Goal: Task Accomplishment & Management: Complete application form

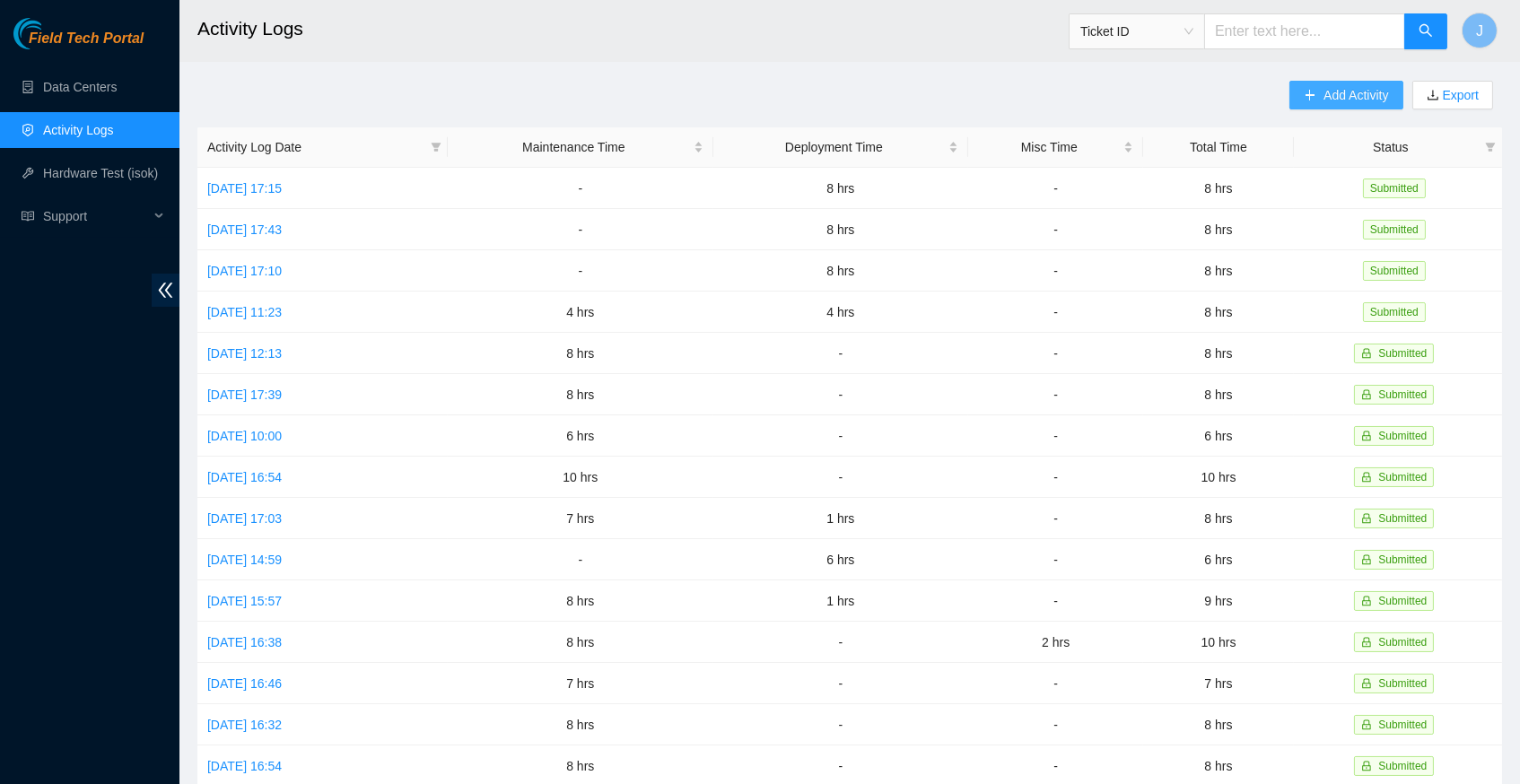
click at [1335, 85] on span "Add Activity" at bounding box center [1356, 95] width 65 height 20
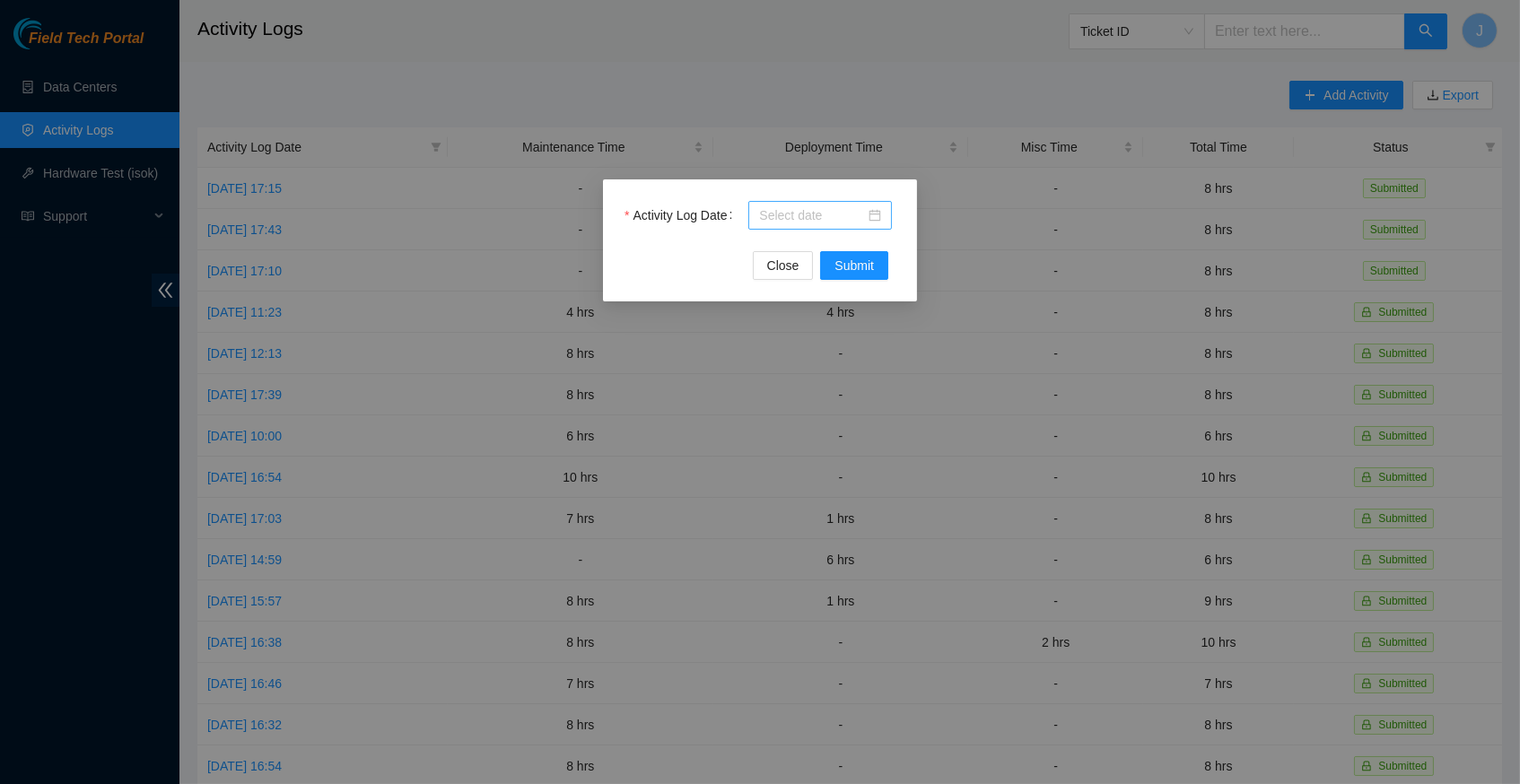
click at [874, 213] on div at bounding box center [820, 215] width 122 height 20
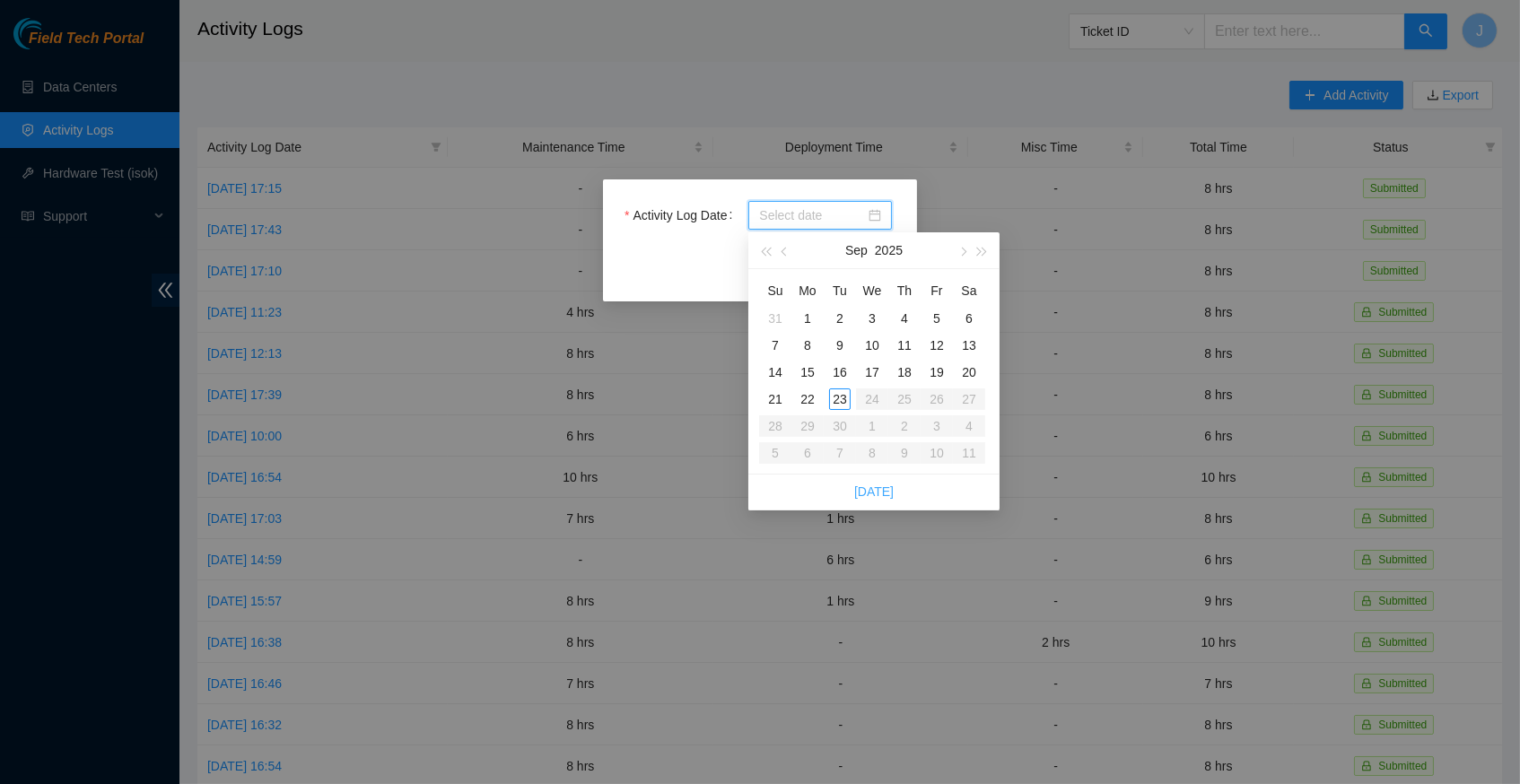
click at [879, 486] on link "[DATE]" at bounding box center [874, 492] width 40 height 14
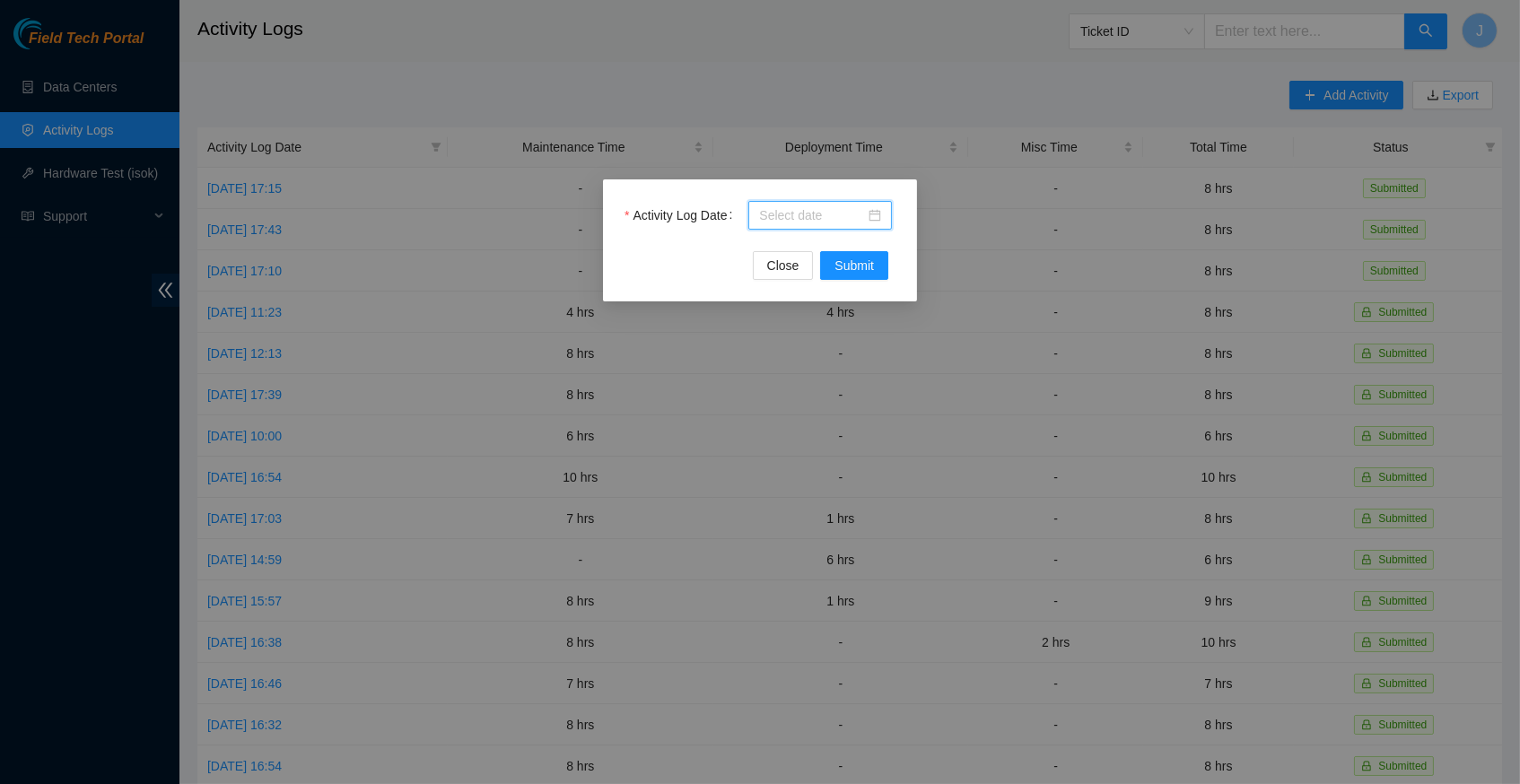
type input "2025-09-23"
click at [836, 271] on span "Submit" at bounding box center [854, 265] width 40 height 20
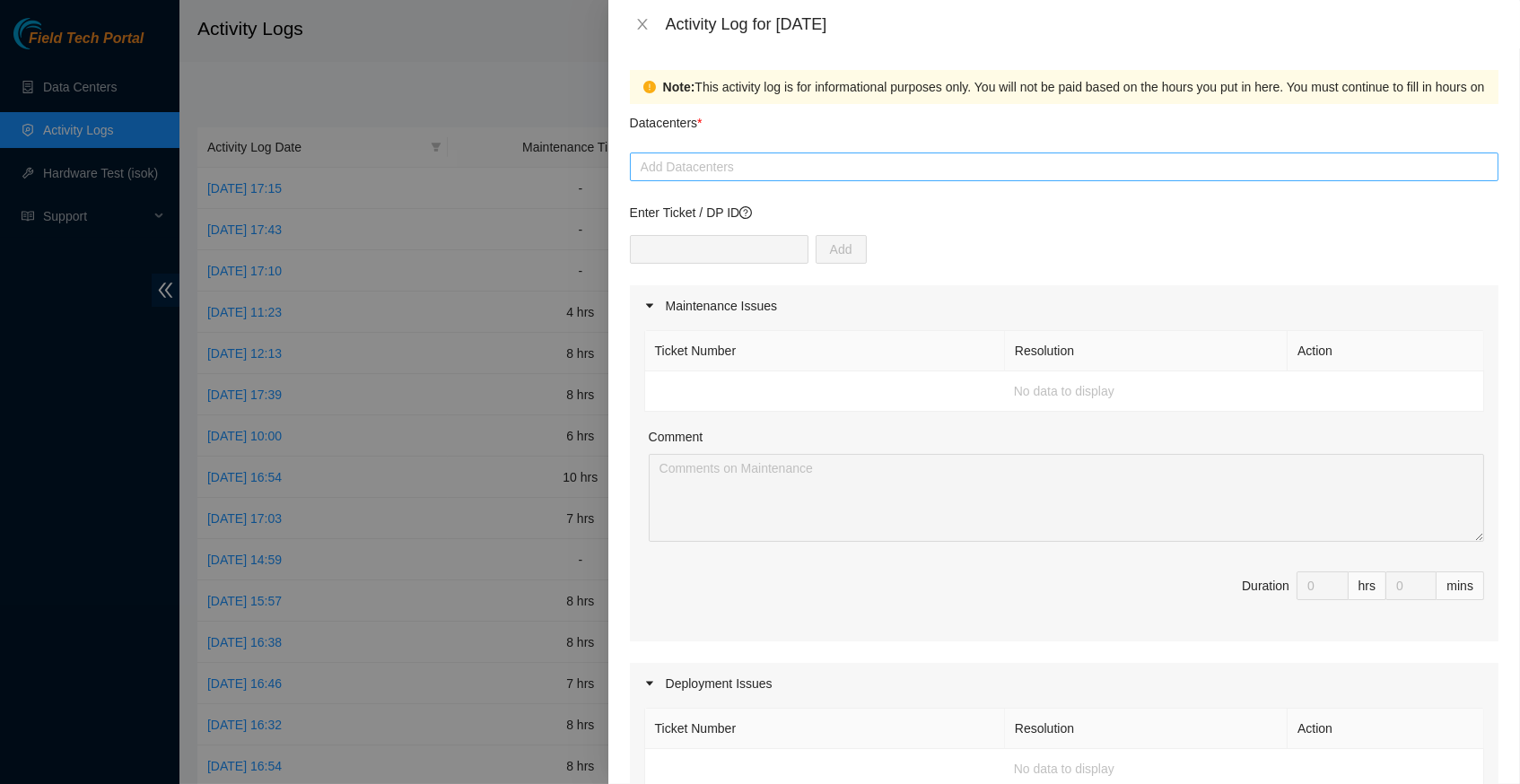
click at [798, 165] on div at bounding box center [1064, 167] width 860 height 22
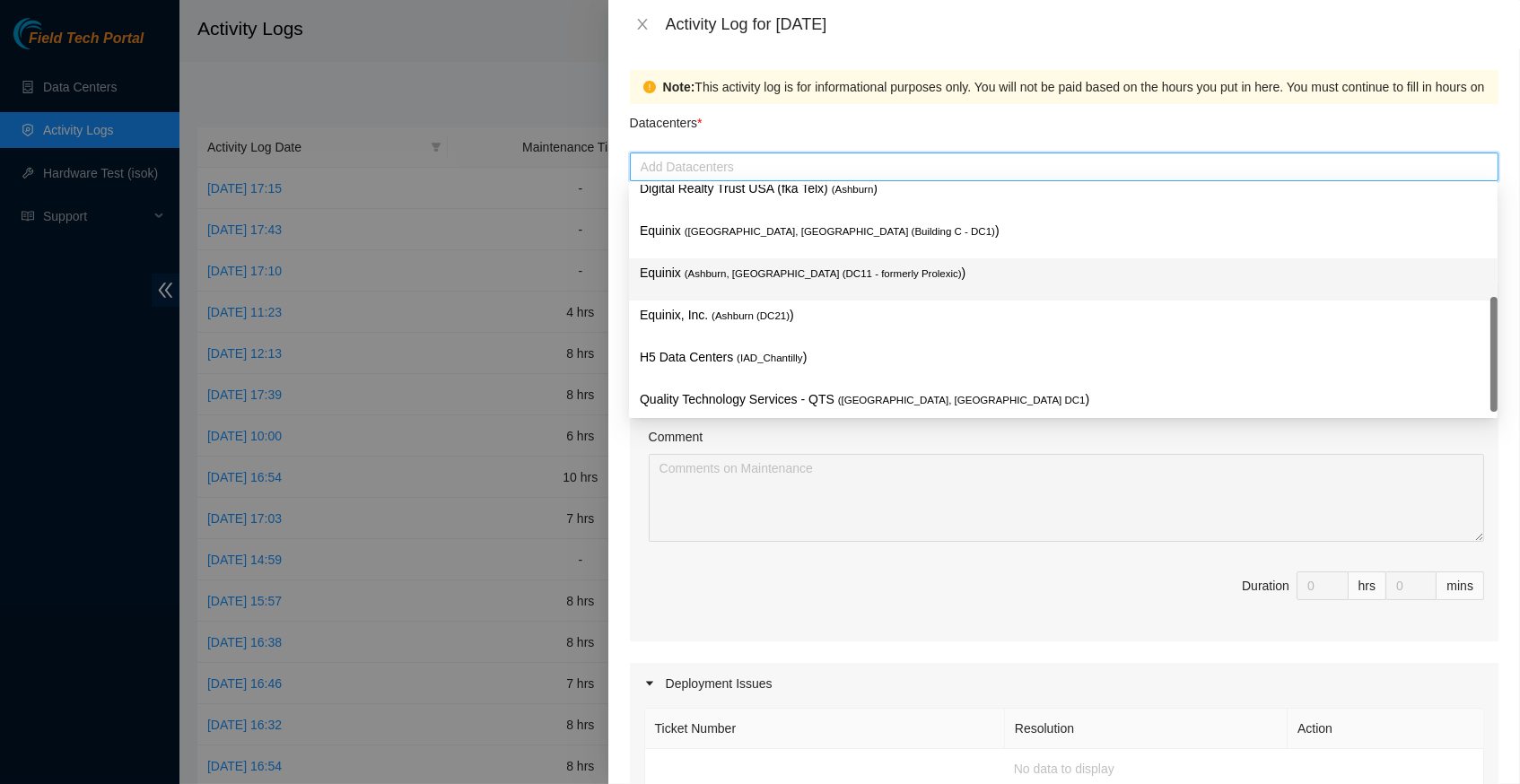
scroll to position [215, 0]
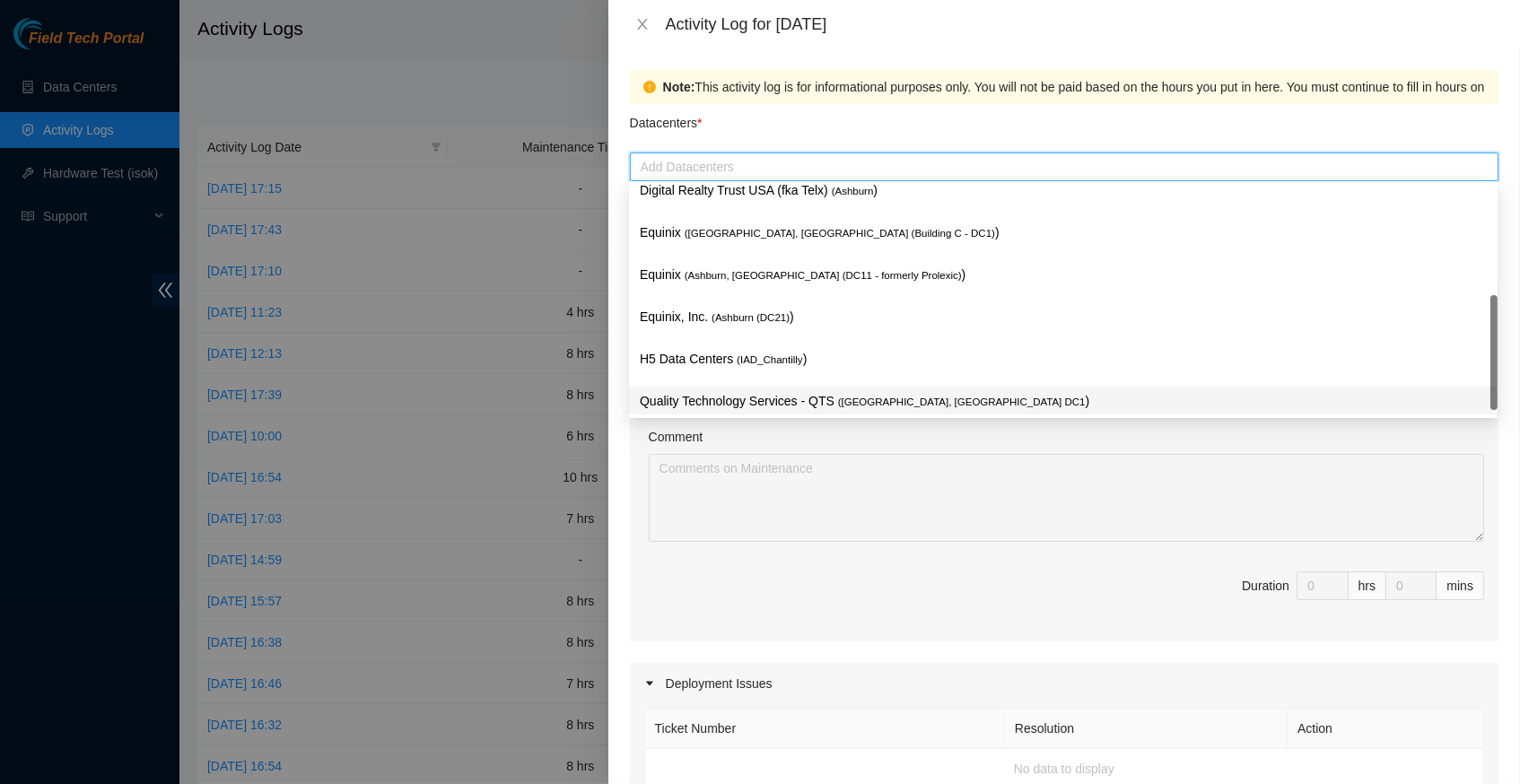
click at [872, 401] on span "( Ashburn, VA DC1" at bounding box center [961, 402] width 247 height 11
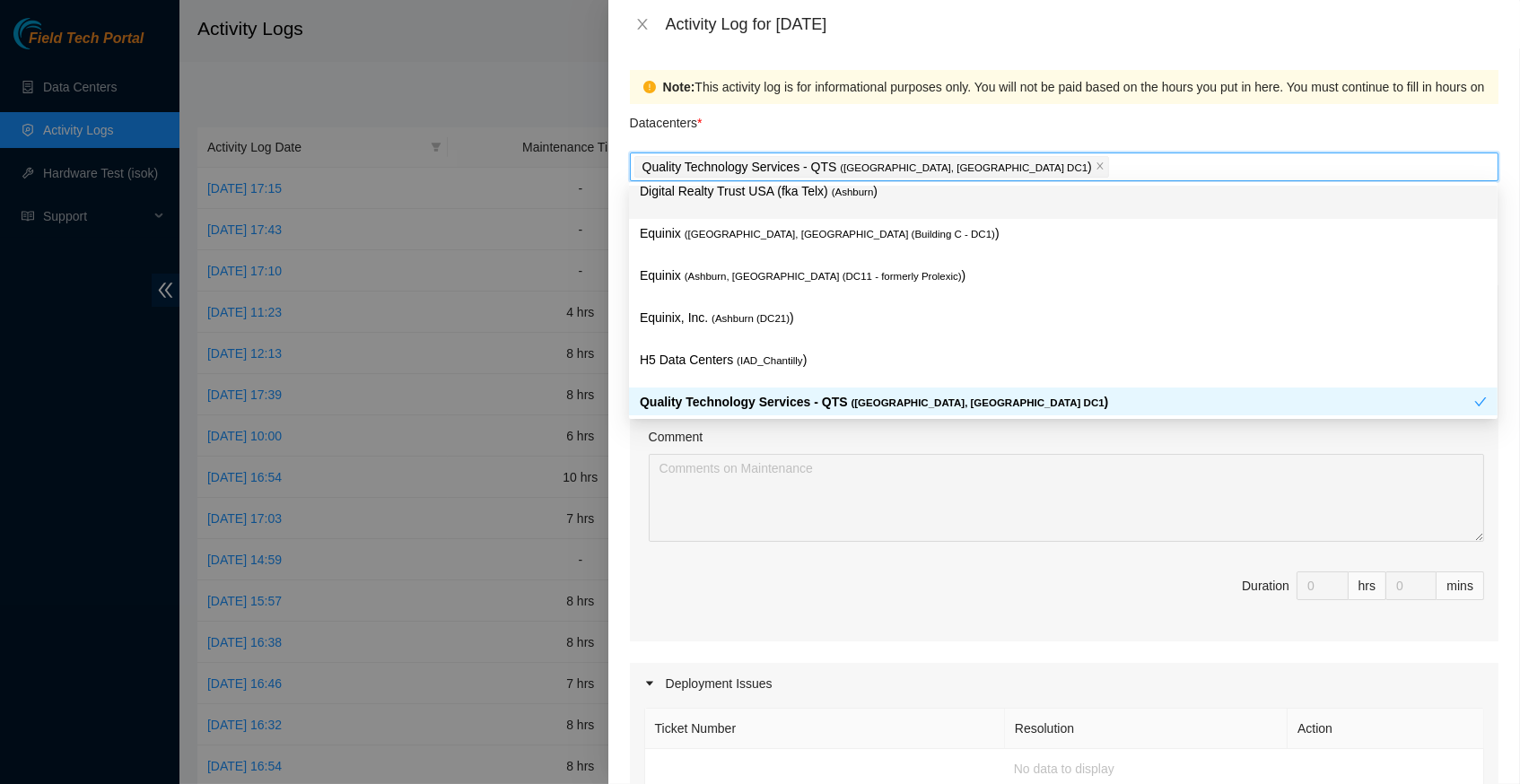
click at [1039, 120] on div "Datacenters *" at bounding box center [1064, 129] width 869 height 49
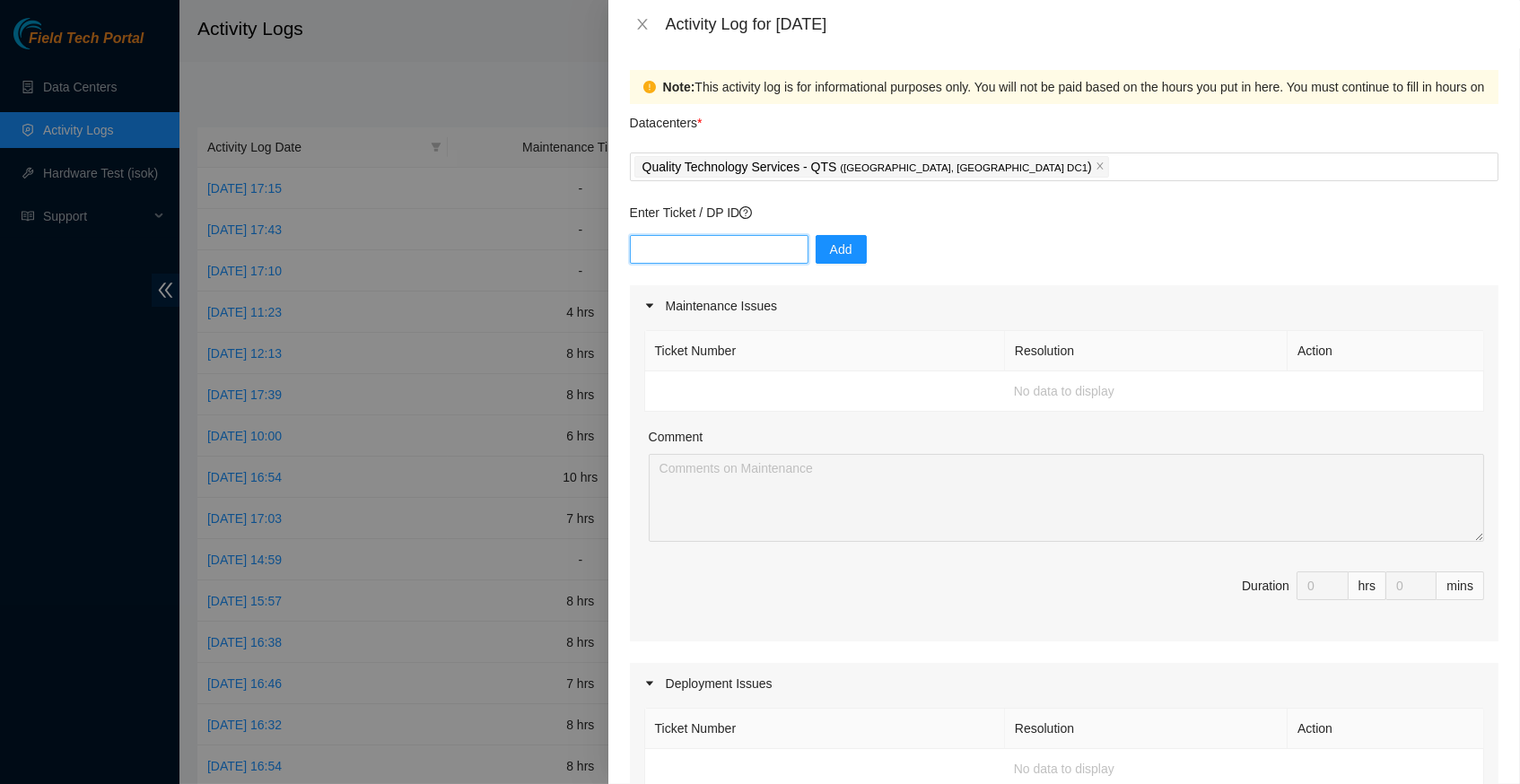
click at [695, 253] on input "text" at bounding box center [719, 249] width 179 height 29
type input "DP83138"
click at [842, 248] on span "Add" at bounding box center [841, 249] width 22 height 20
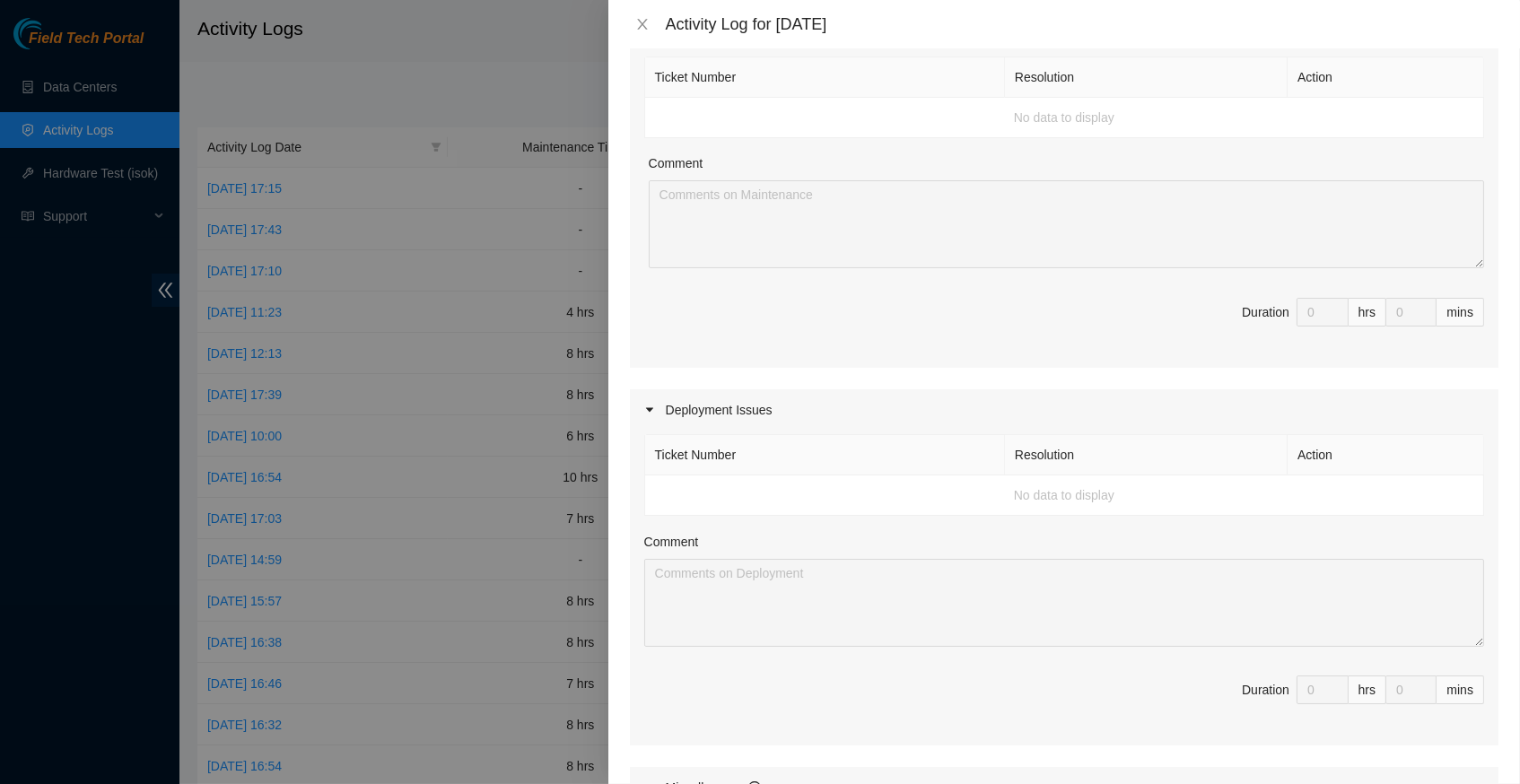
scroll to position [284, 0]
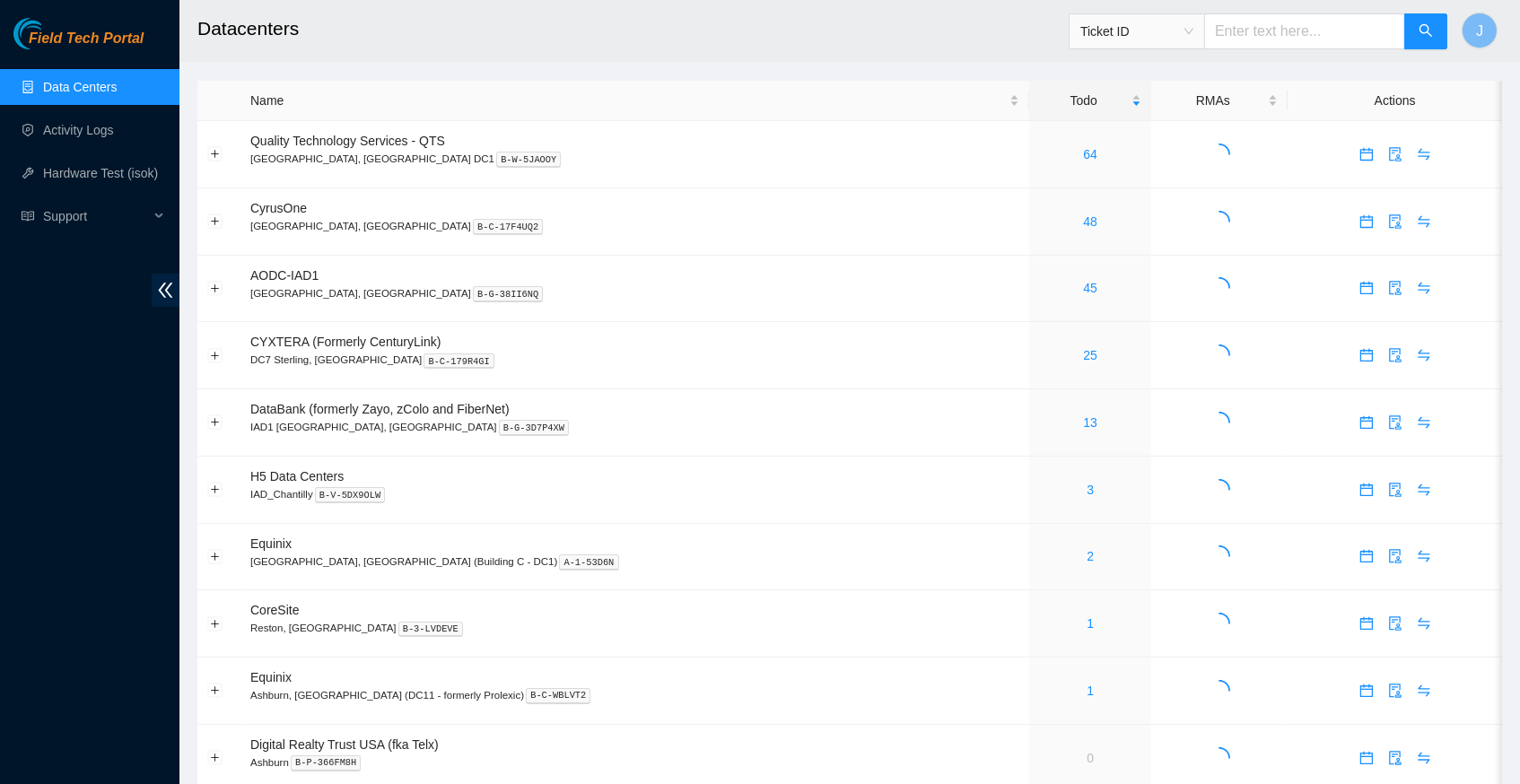
scroll to position [60, 0]
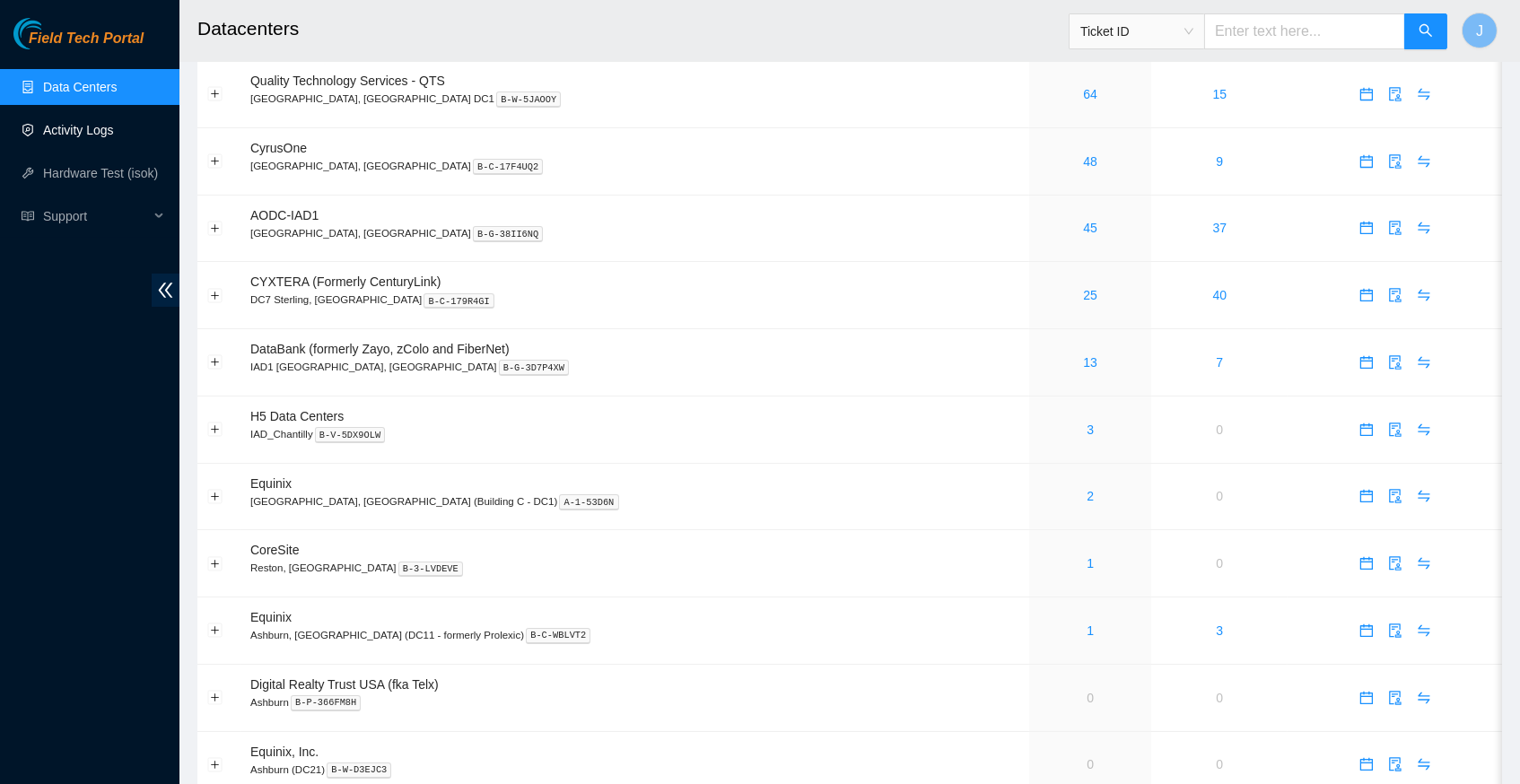
click at [107, 134] on link "Activity Logs" at bounding box center [78, 130] width 71 height 14
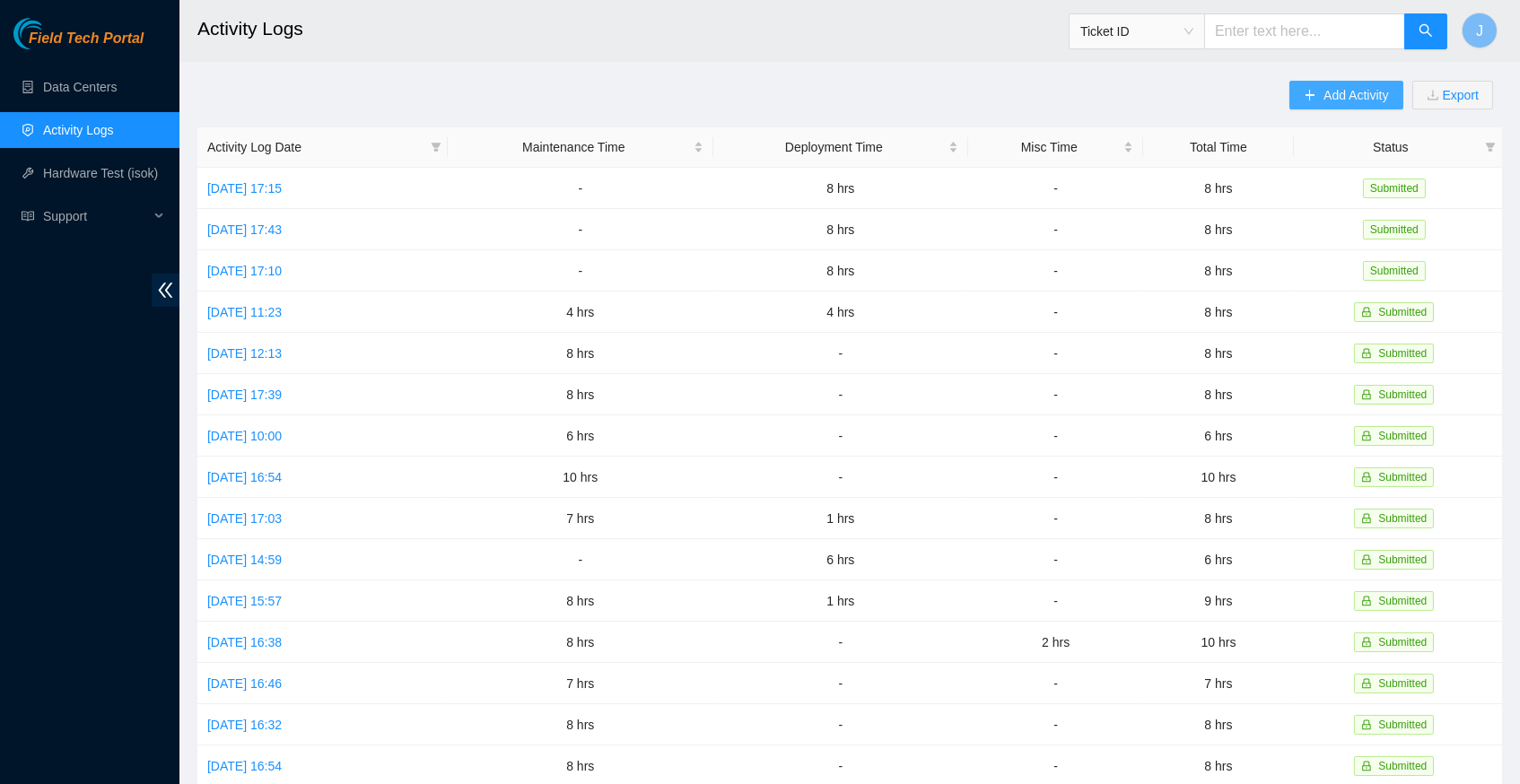
click at [1330, 94] on span "Add Activity" at bounding box center [1356, 95] width 65 height 20
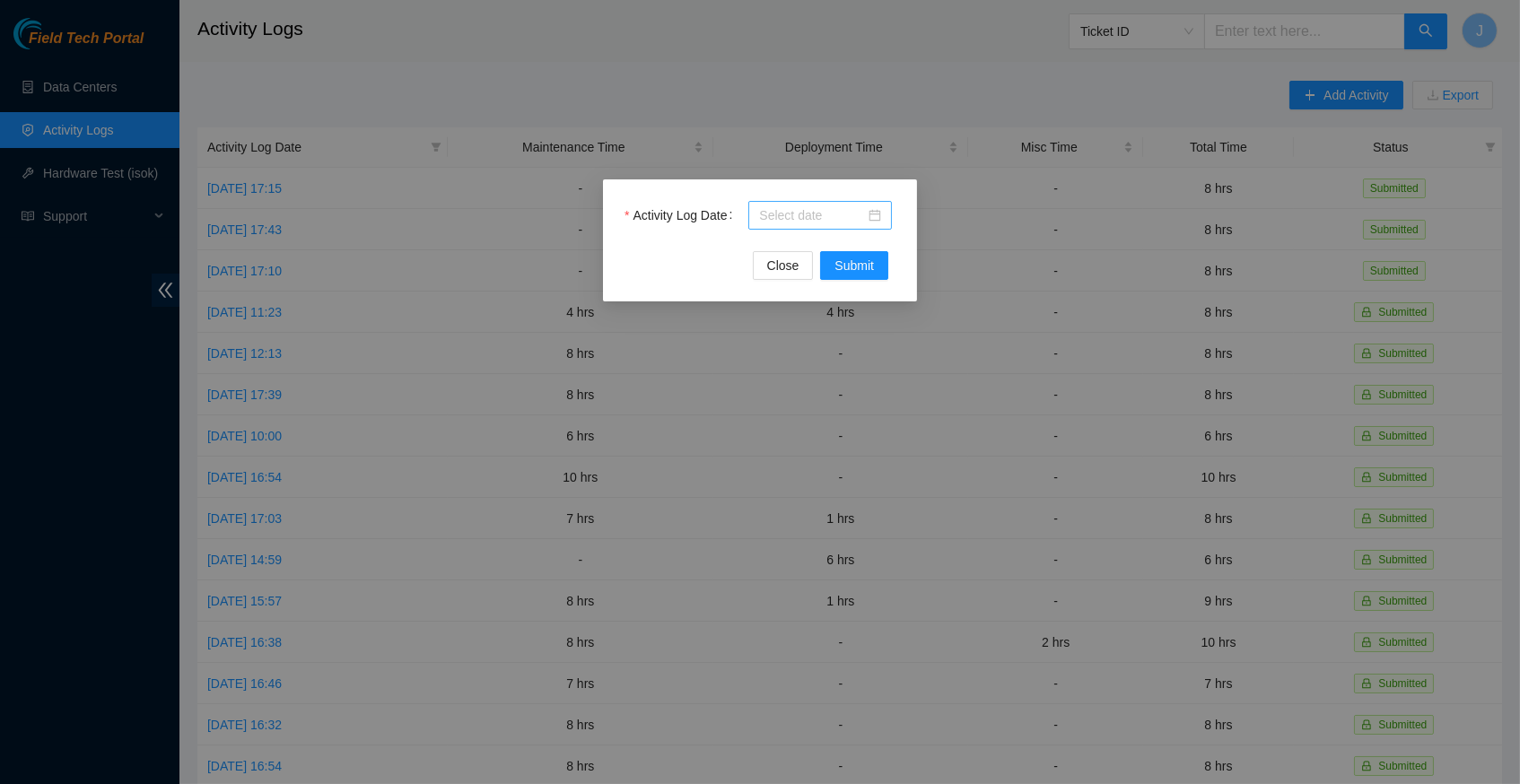
click at [879, 213] on div at bounding box center [820, 215] width 122 height 20
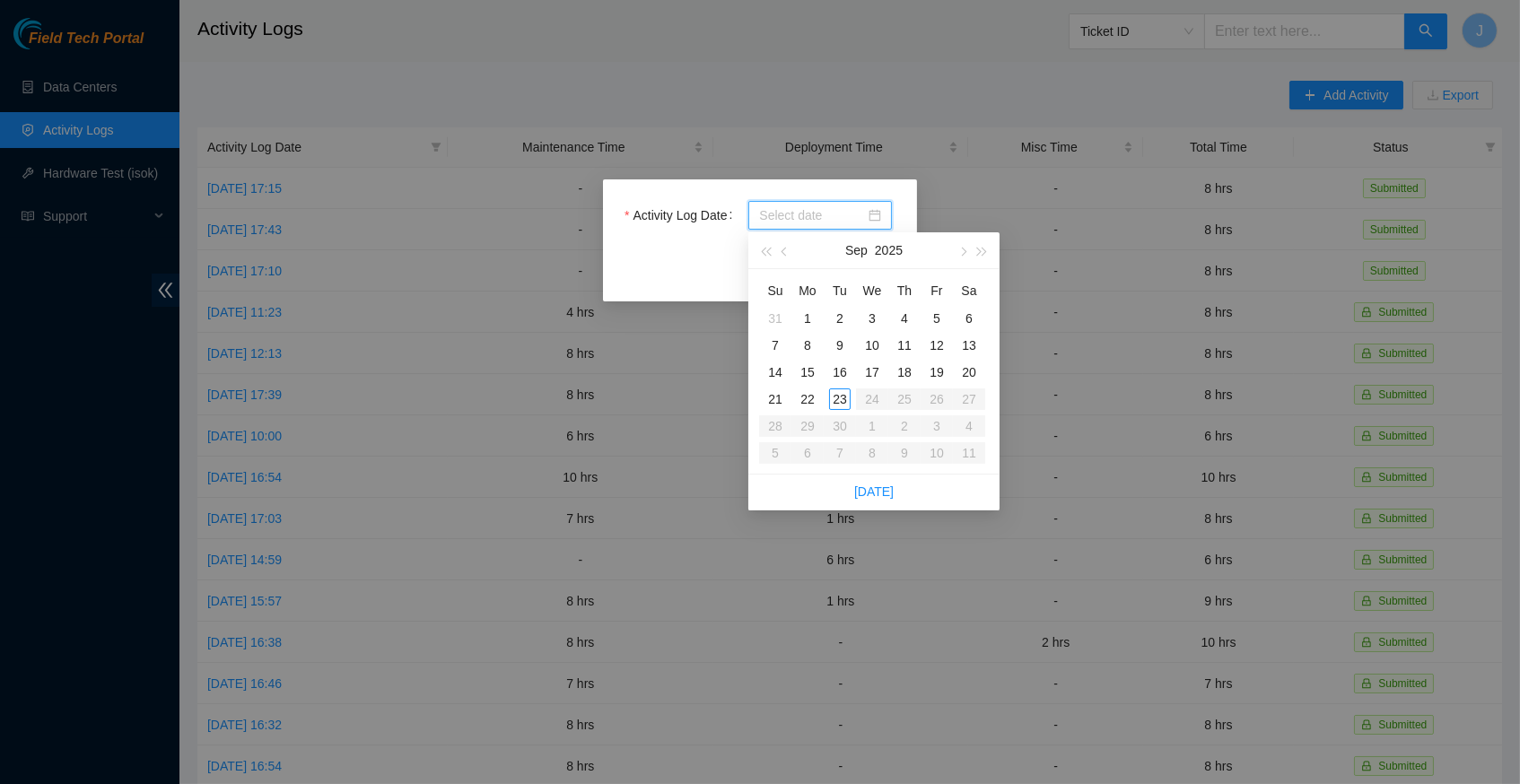
type input "2025-09-03"
click at [879, 485] on link "Today" at bounding box center [874, 492] width 40 height 14
type input "2025-09-23"
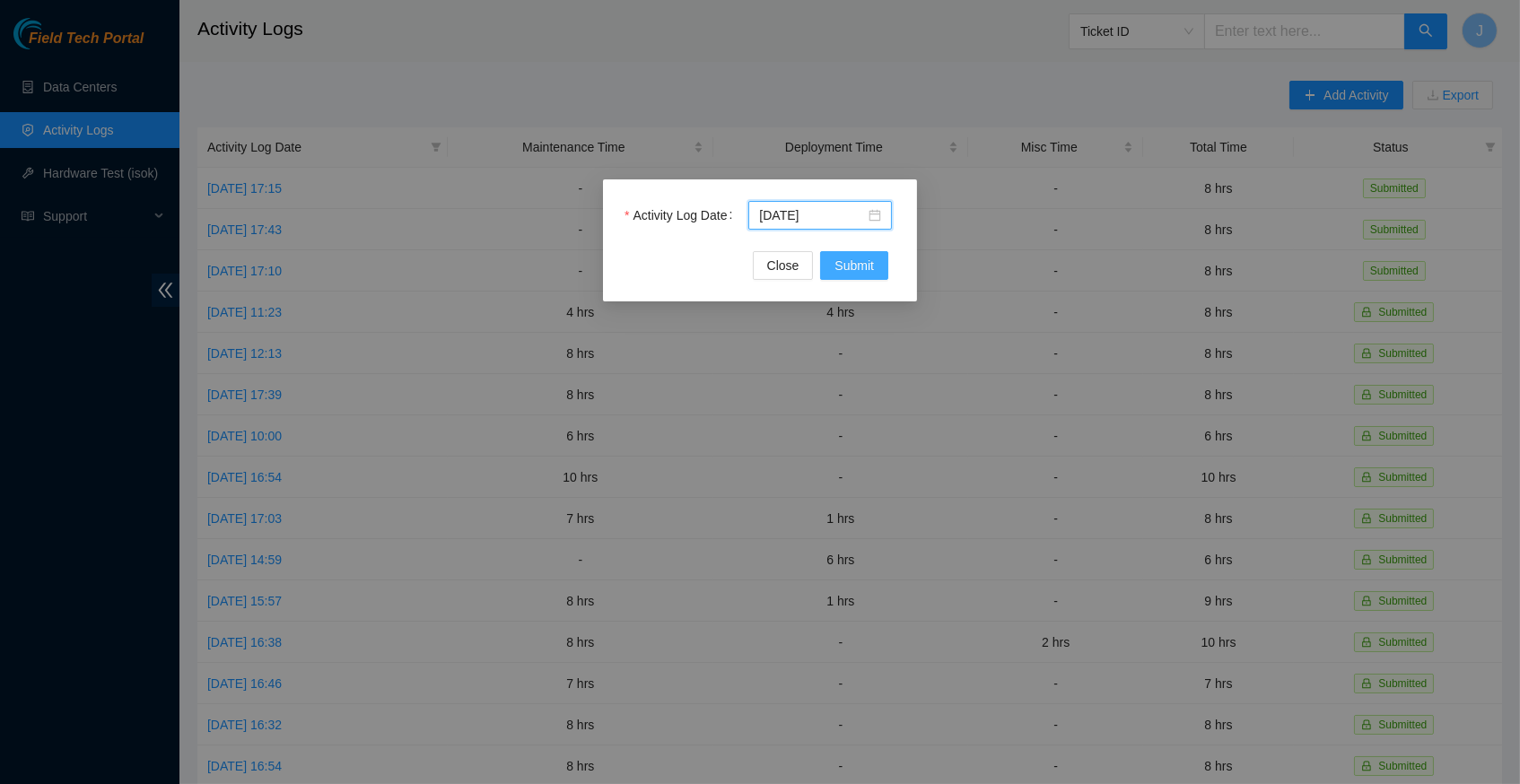
click at [872, 262] on span "Submit" at bounding box center [854, 265] width 40 height 20
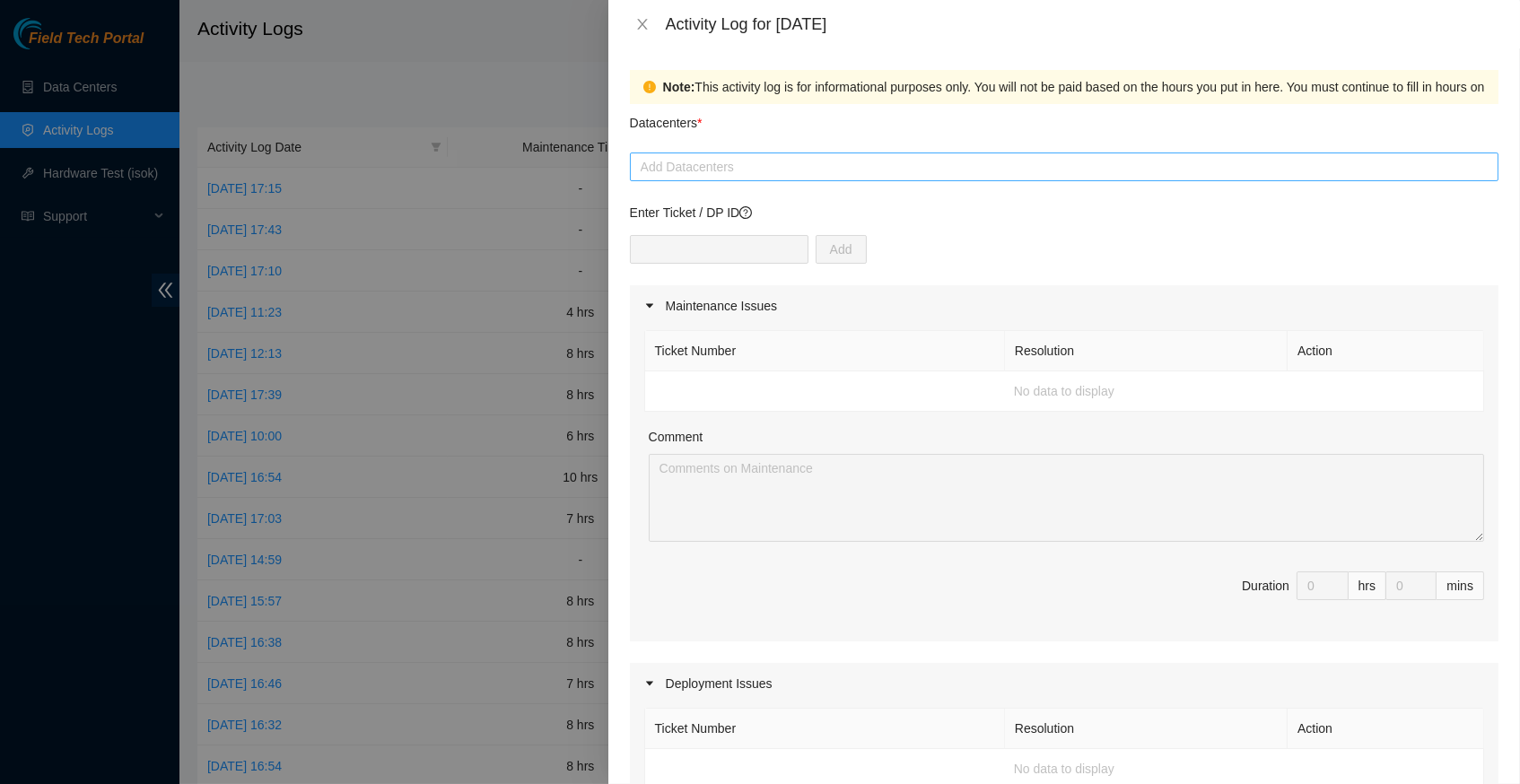
click at [829, 165] on div at bounding box center [1064, 167] width 860 height 22
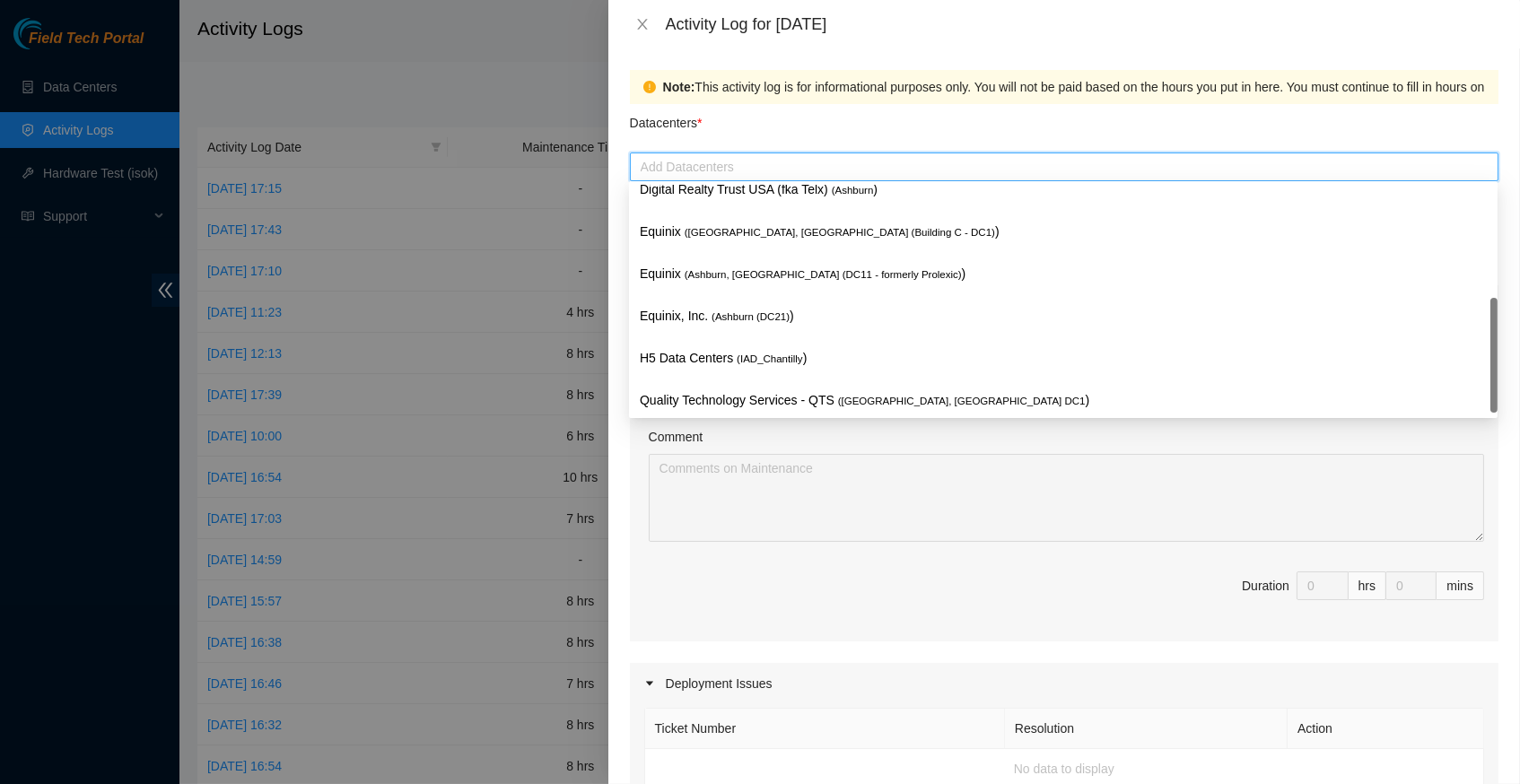
scroll to position [215, 0]
click at [874, 396] on span "( Ashburn, VA DC1" at bounding box center [961, 402] width 247 height 11
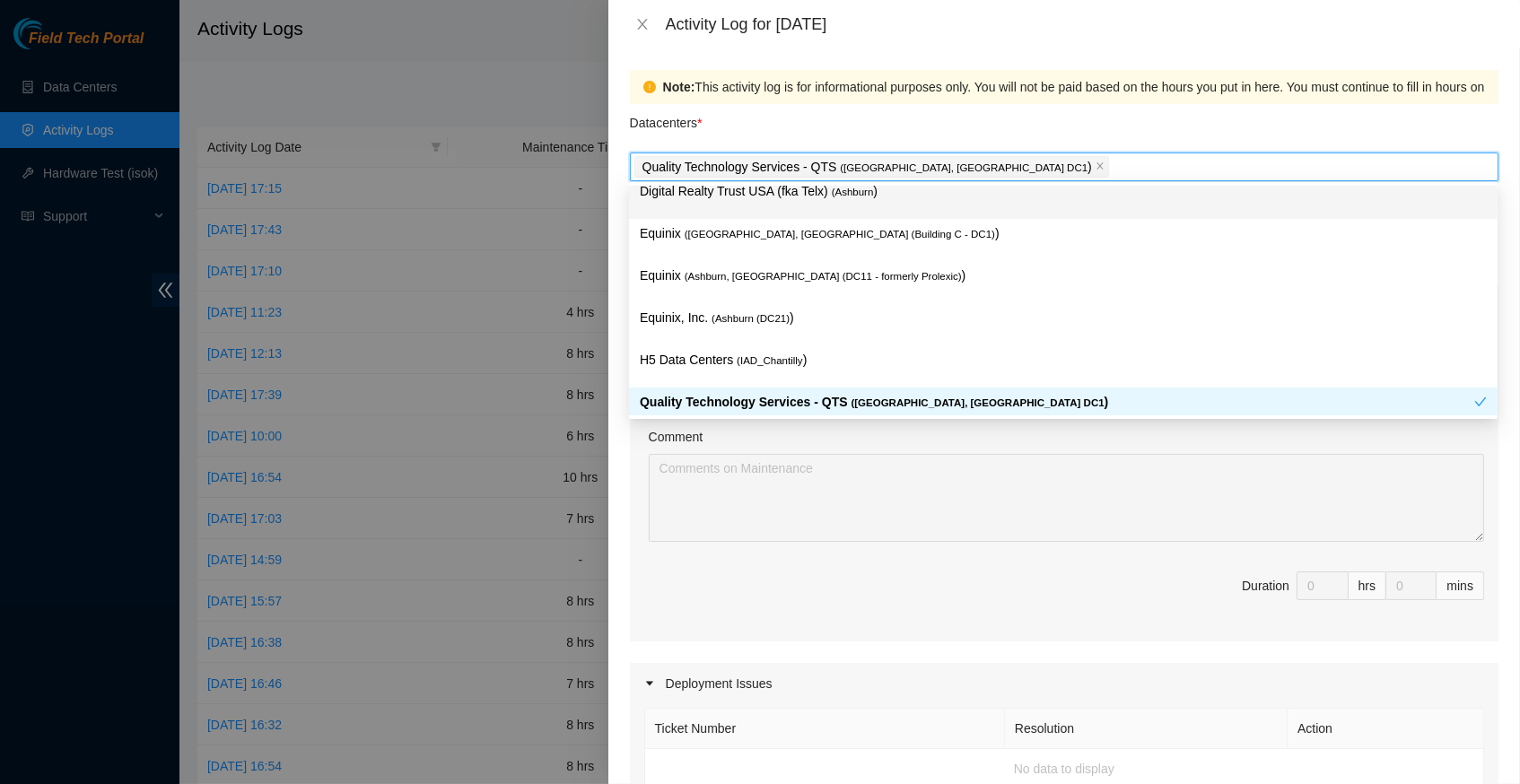
click at [1044, 117] on div "Datacenters *" at bounding box center [1064, 129] width 869 height 49
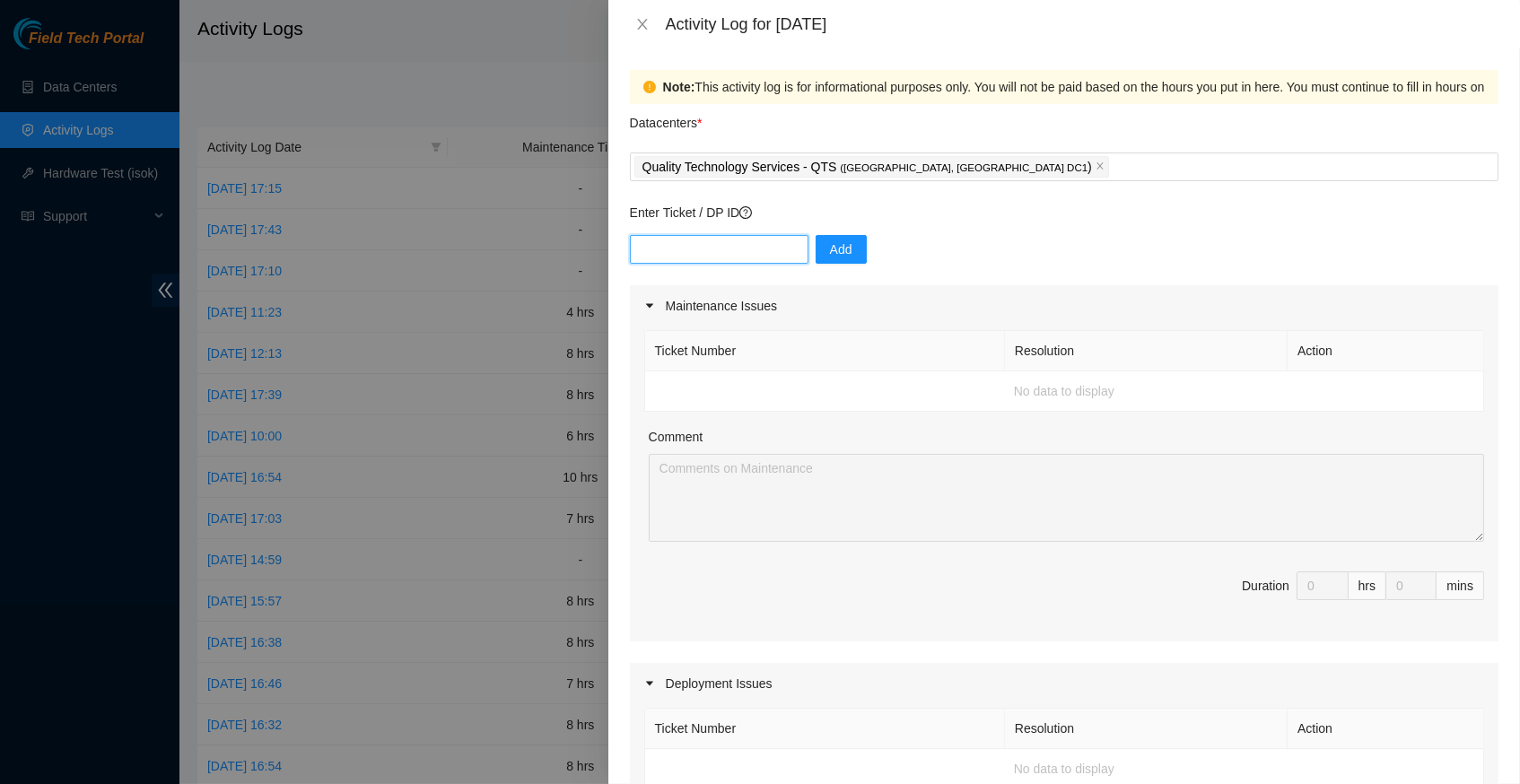
click at [731, 239] on input "text" at bounding box center [719, 249] width 179 height 29
type input "DP83138"
click at [853, 246] on span "Add" at bounding box center [841, 249] width 22 height 20
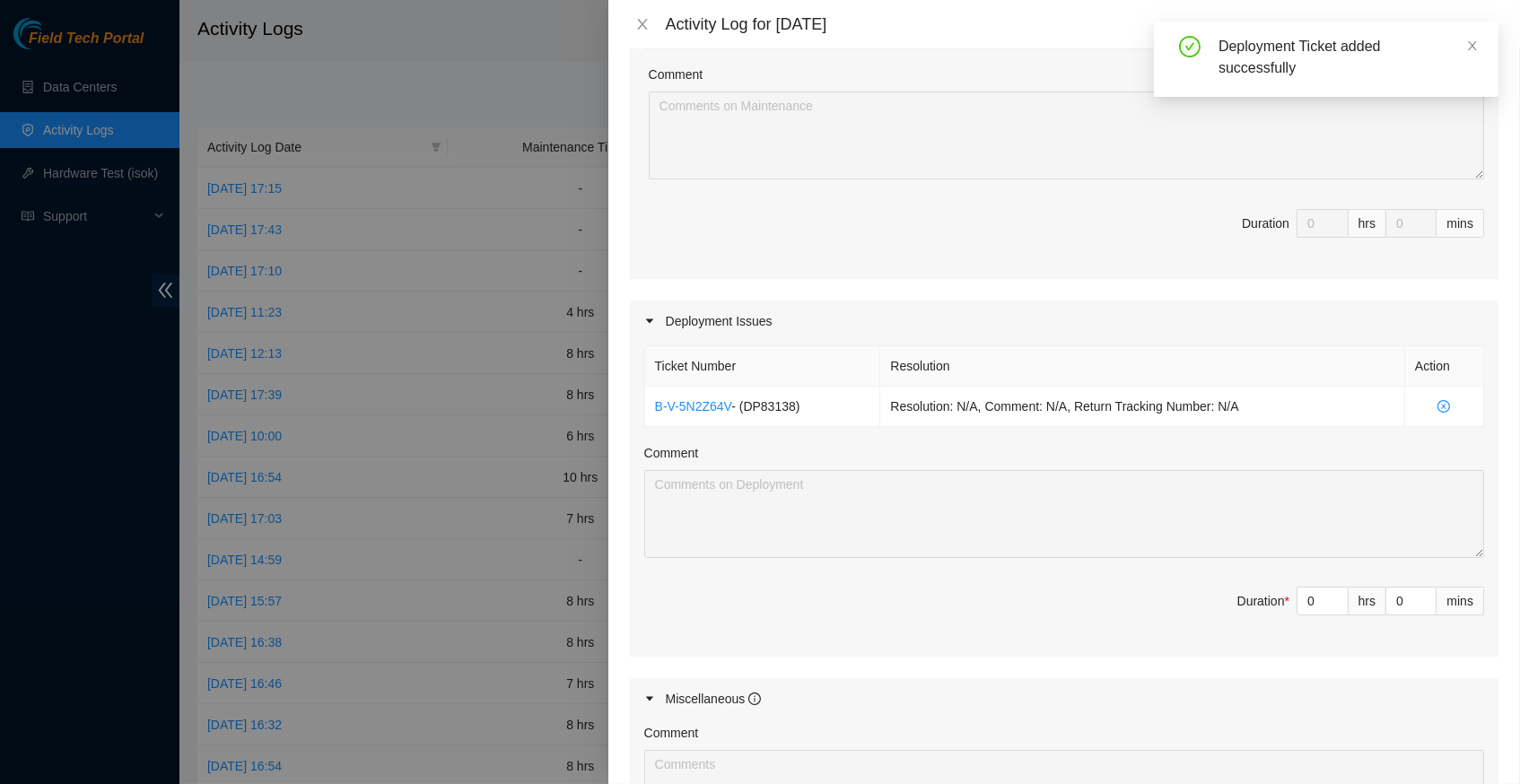
scroll to position [389, 0]
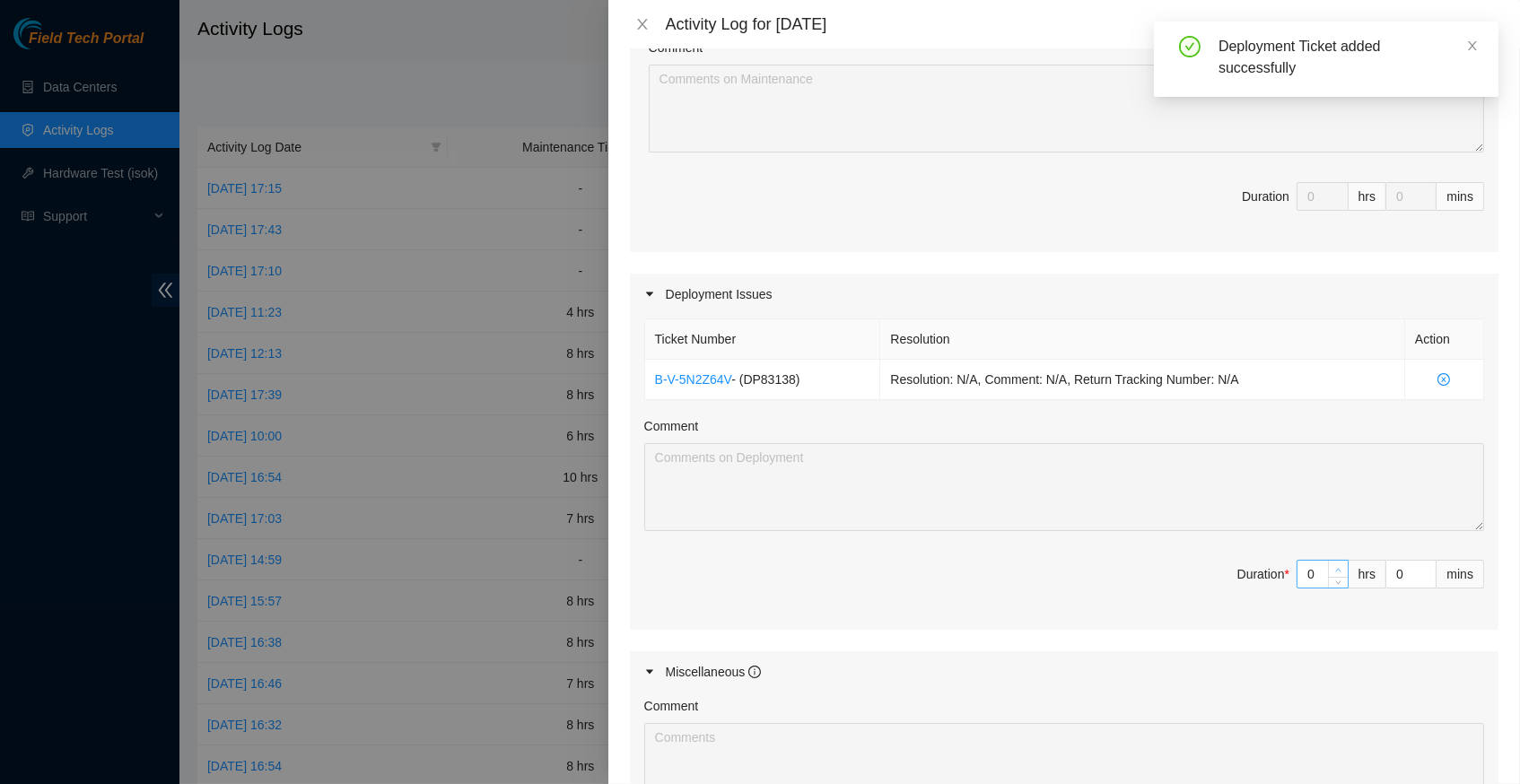
type input "1"
click at [1342, 565] on span "up" at bounding box center [1339, 570] width 11 height 11
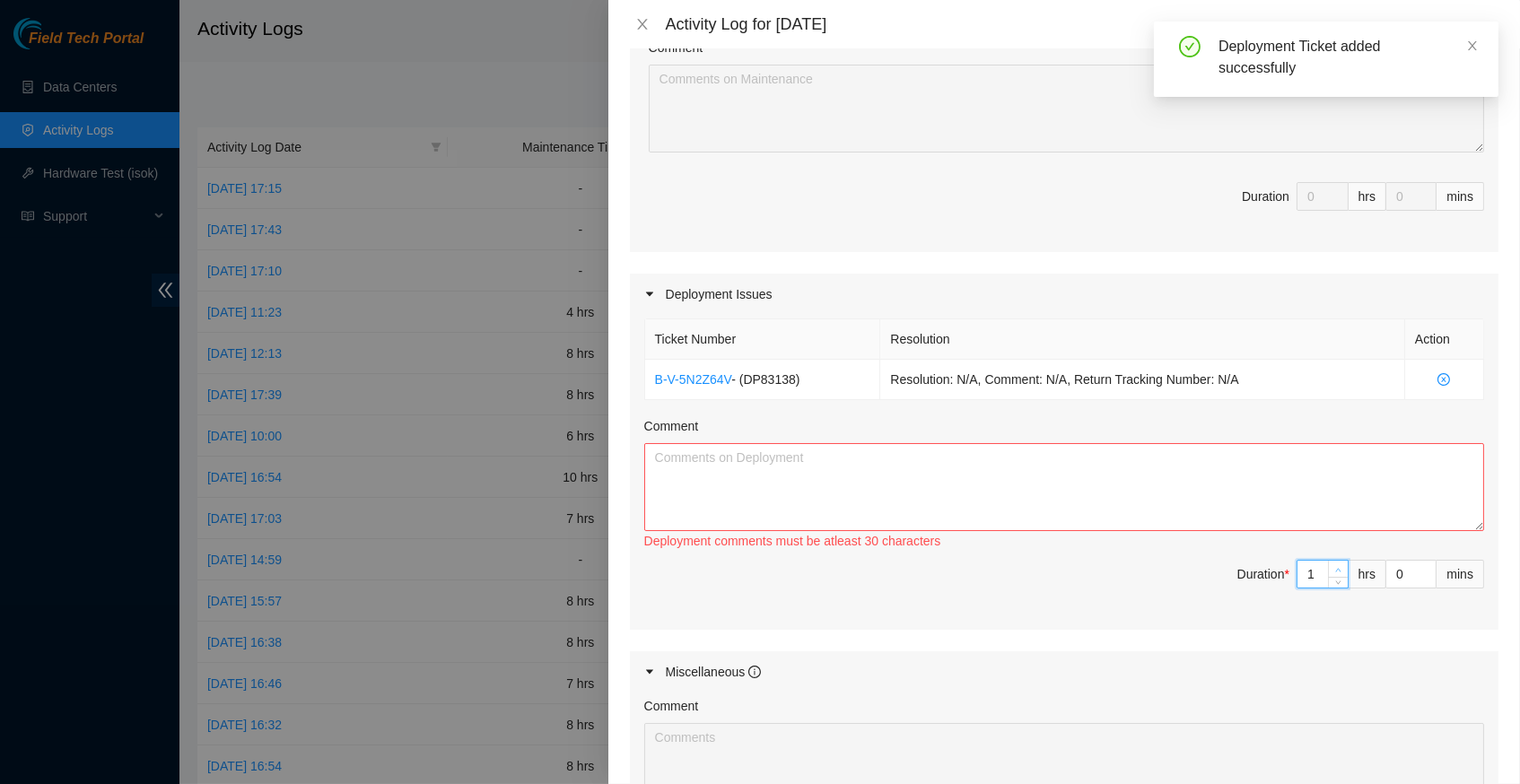
click at [1342, 565] on span "up" at bounding box center [1339, 570] width 11 height 11
type input "2"
type input "3"
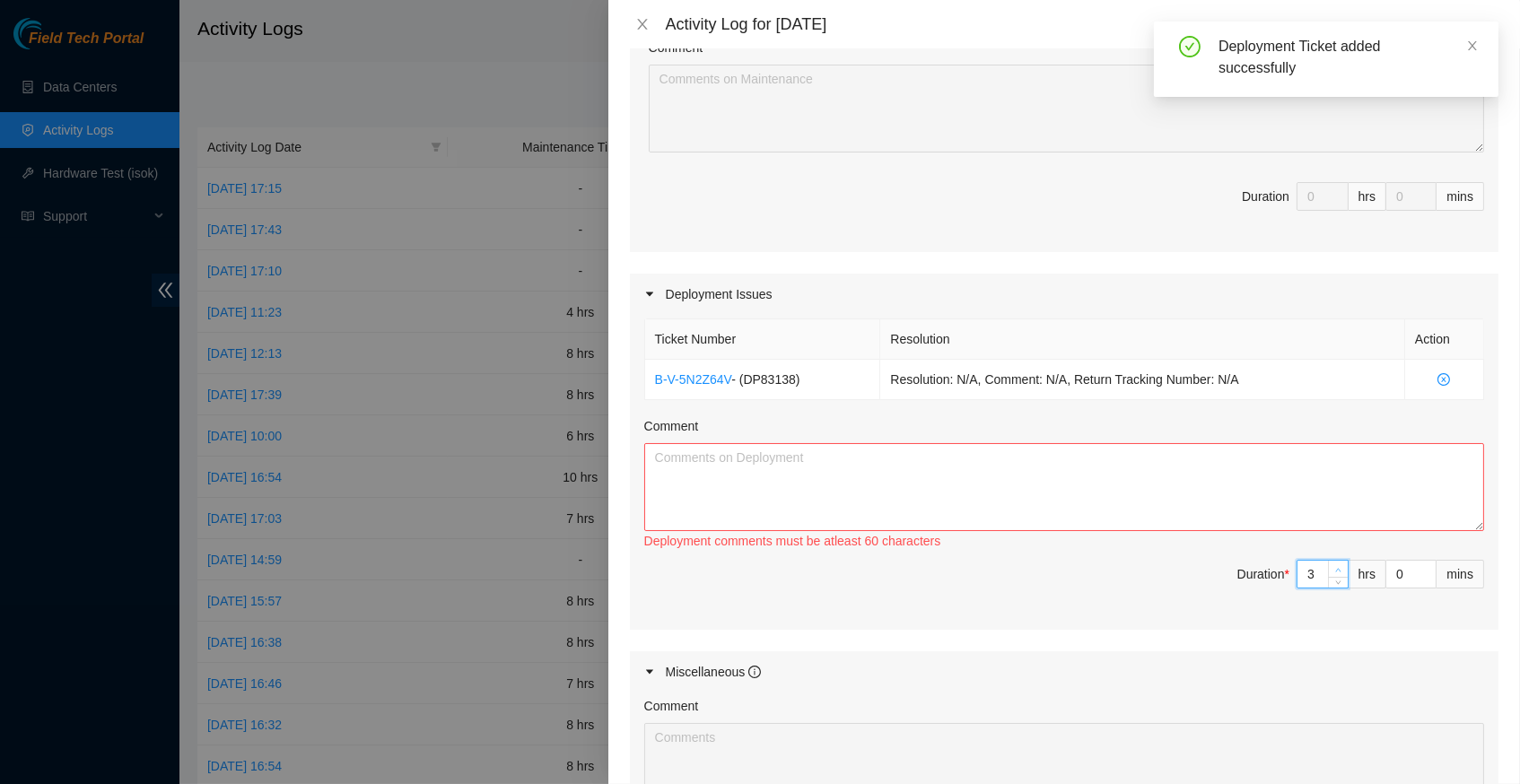
click at [1342, 565] on span "up" at bounding box center [1339, 570] width 11 height 11
type input "4"
click at [1342, 565] on span "up" at bounding box center [1339, 570] width 11 height 11
type input "5"
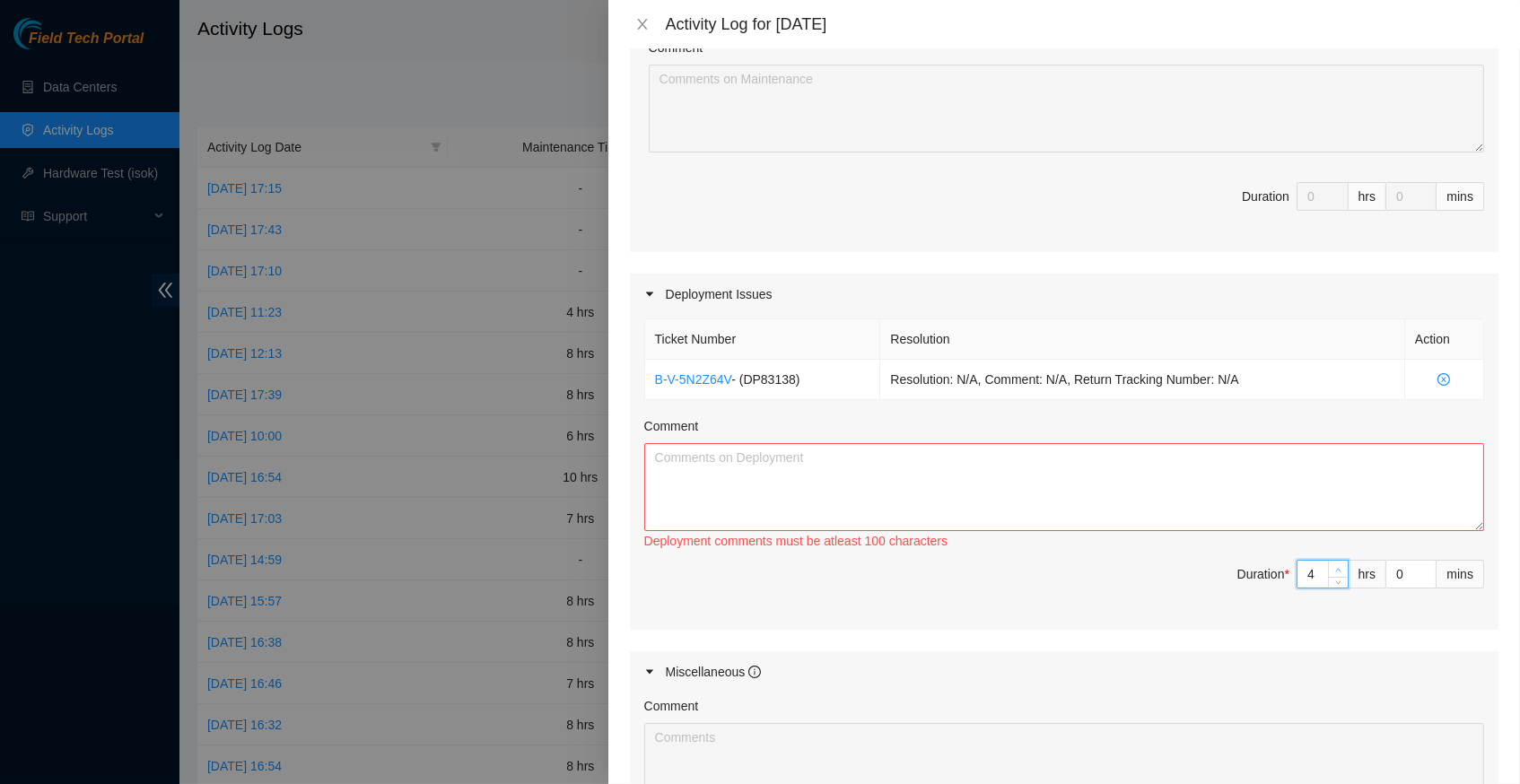
type input "5"
click at [1342, 565] on span "up" at bounding box center [1339, 570] width 11 height 11
type input "6"
click at [1342, 565] on span "up" at bounding box center [1339, 570] width 11 height 11
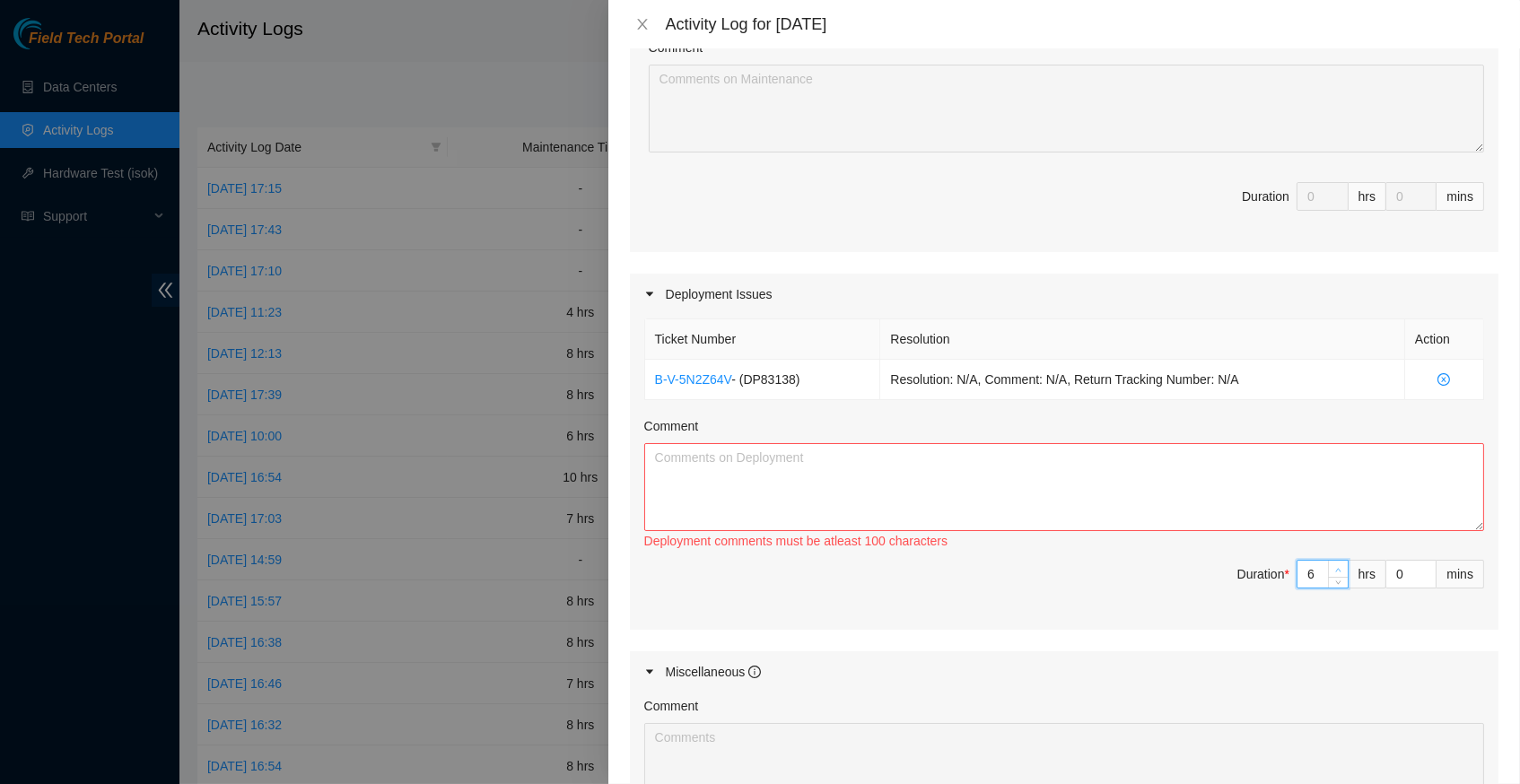
type input "7"
click at [1342, 565] on span "up" at bounding box center [1339, 570] width 11 height 11
type input "8"
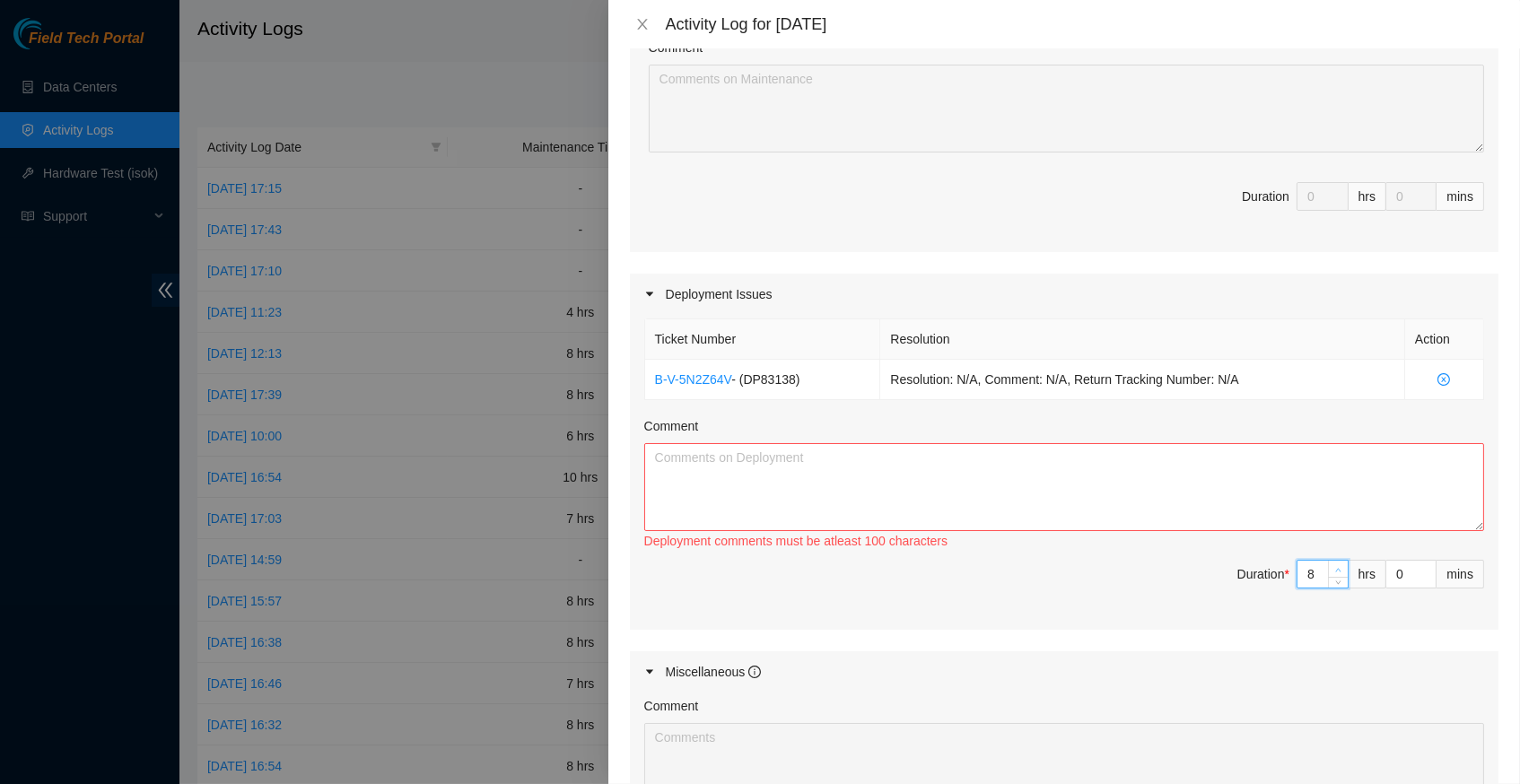
click at [1342, 565] on span "up" at bounding box center [1339, 570] width 11 height 11
click at [1074, 451] on textarea "Comment" at bounding box center [1064, 487] width 840 height 88
paste textarea "Hey Dennis, EOD Report, completed installing servers in rack completed cabling …"
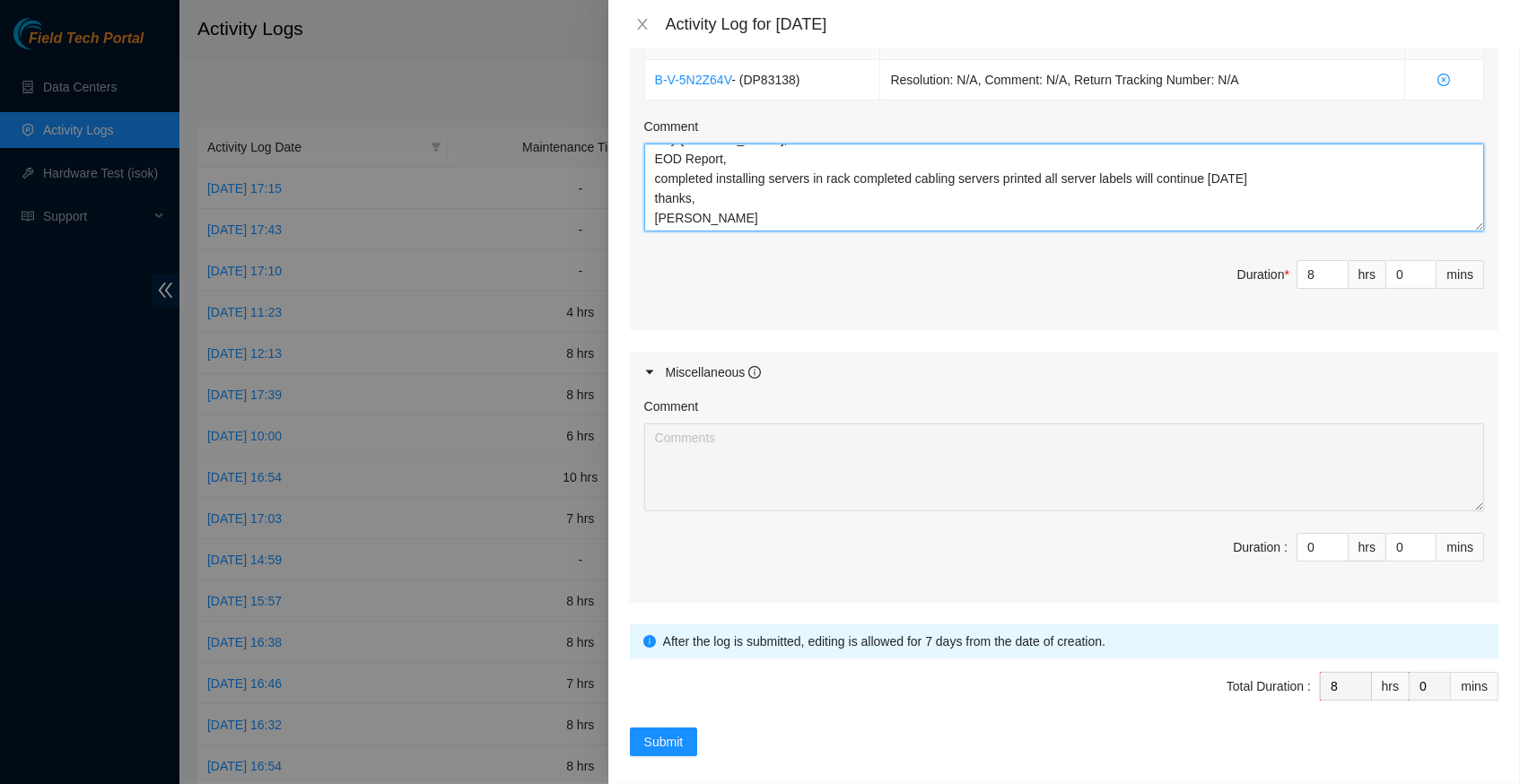
scroll to position [686, 0]
type textarea "Hey Dennis, EOD Report, completed installing servers in rack completed cabling …"
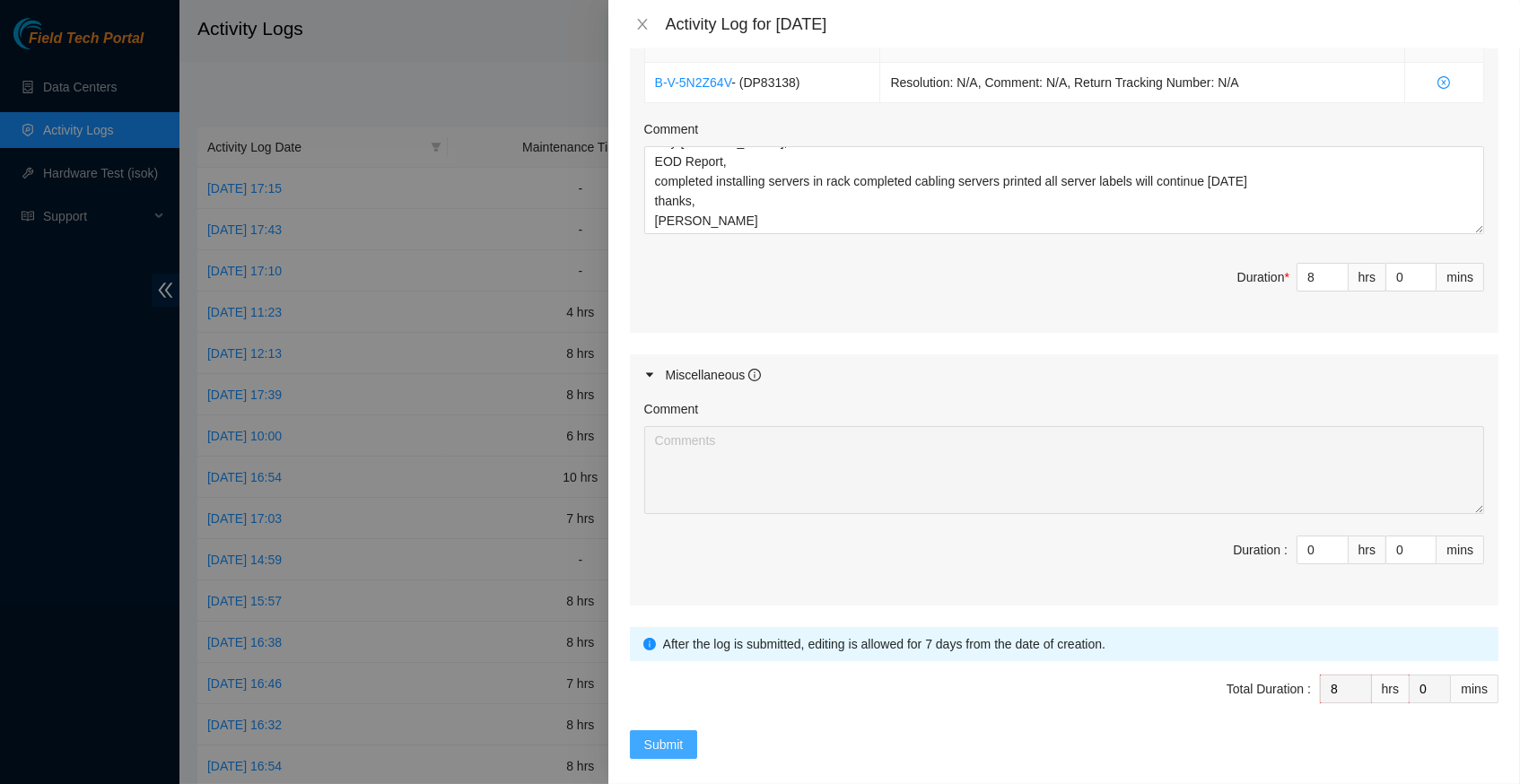
click at [663, 735] on span "Submit" at bounding box center [664, 744] width 40 height 20
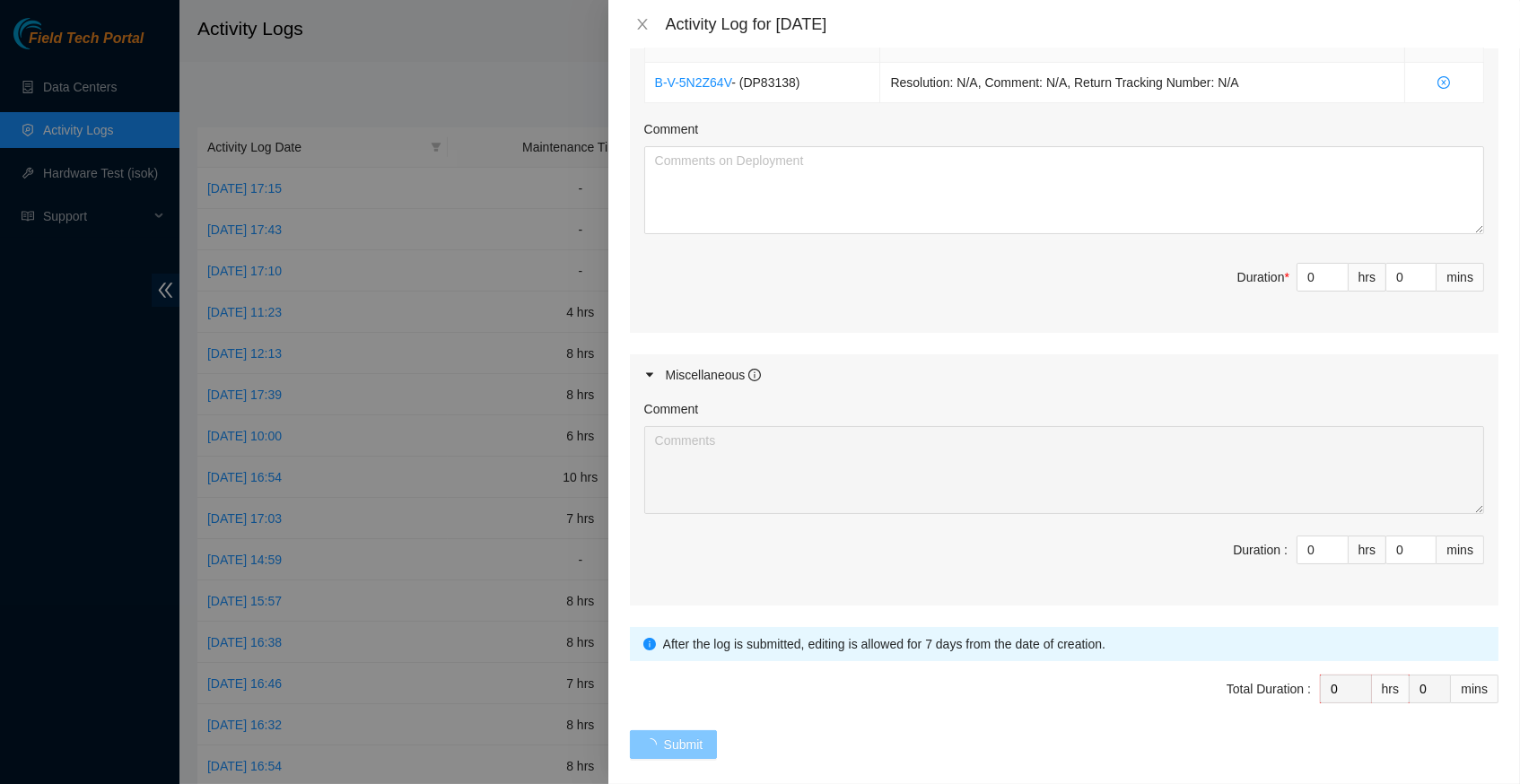
scroll to position [0, 0]
